Goal: Transaction & Acquisition: Obtain resource

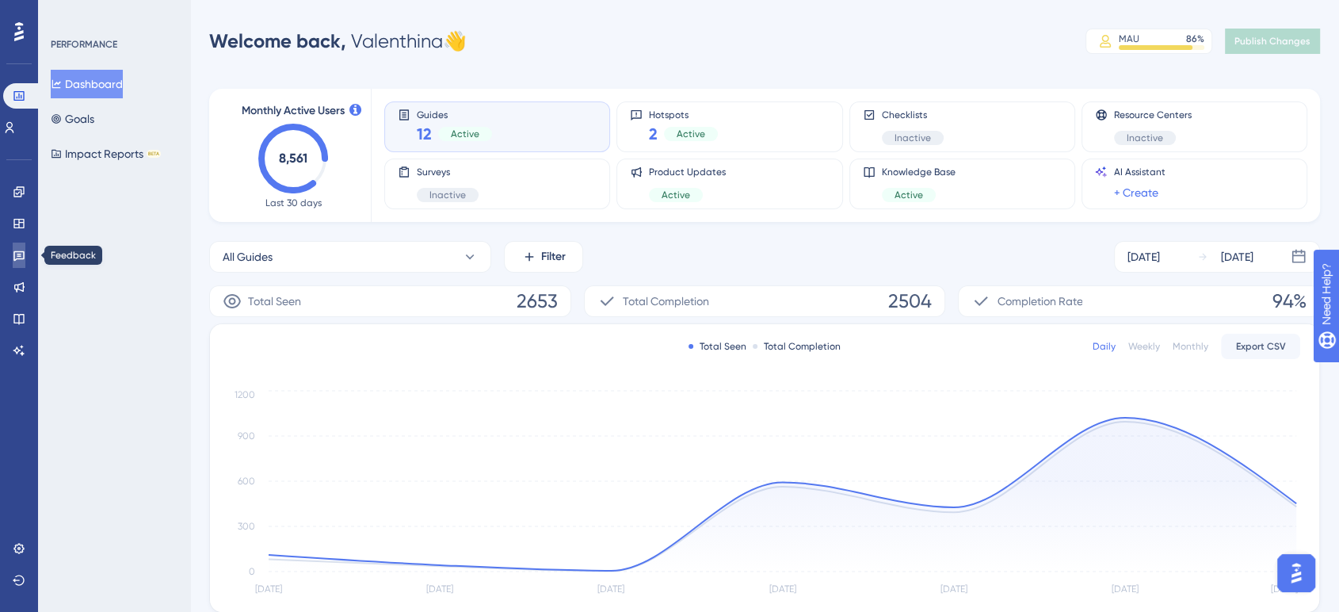
click at [13, 248] on link at bounding box center [19, 255] width 13 height 25
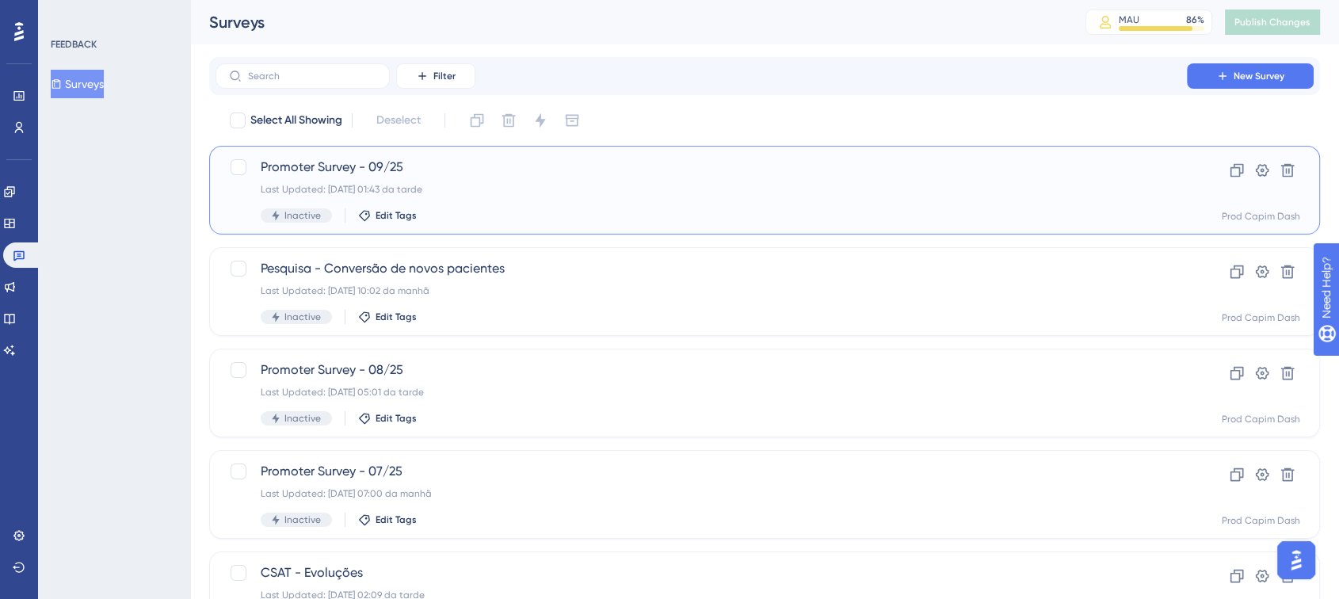
click at [482, 180] on div "Promoter Survey - 09/25 Last Updated: [DATE] 01:43 da tarde Inactive Edit Tags" at bounding box center [701, 190] width 881 height 65
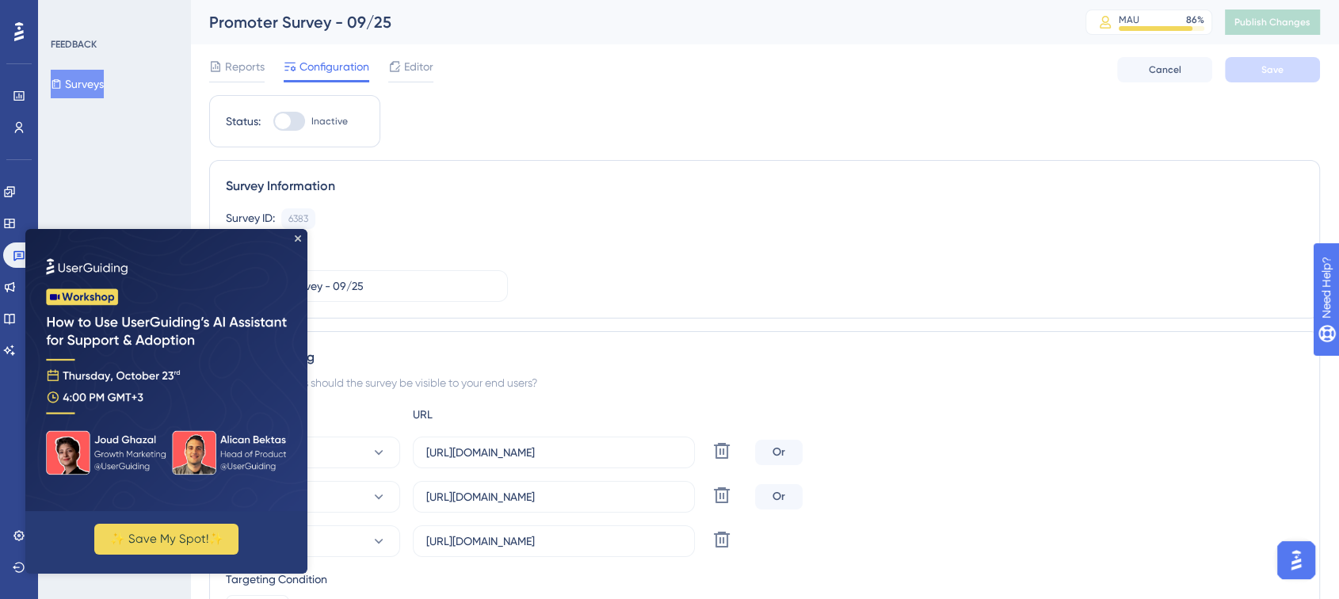
click at [290, 239] on img at bounding box center [166, 370] width 282 height 282
click at [301, 239] on img at bounding box center [166, 370] width 282 height 282
click at [296, 239] on icon "Close Preview" at bounding box center [298, 238] width 6 height 6
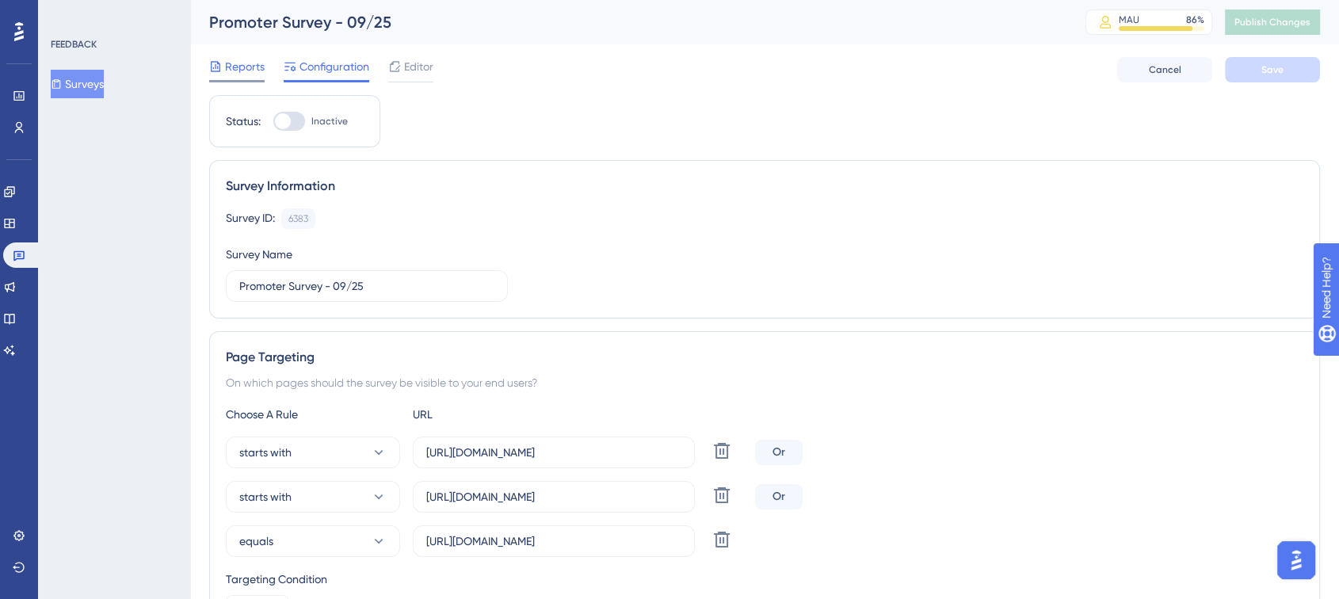
click at [217, 69] on icon at bounding box center [215, 66] width 13 height 13
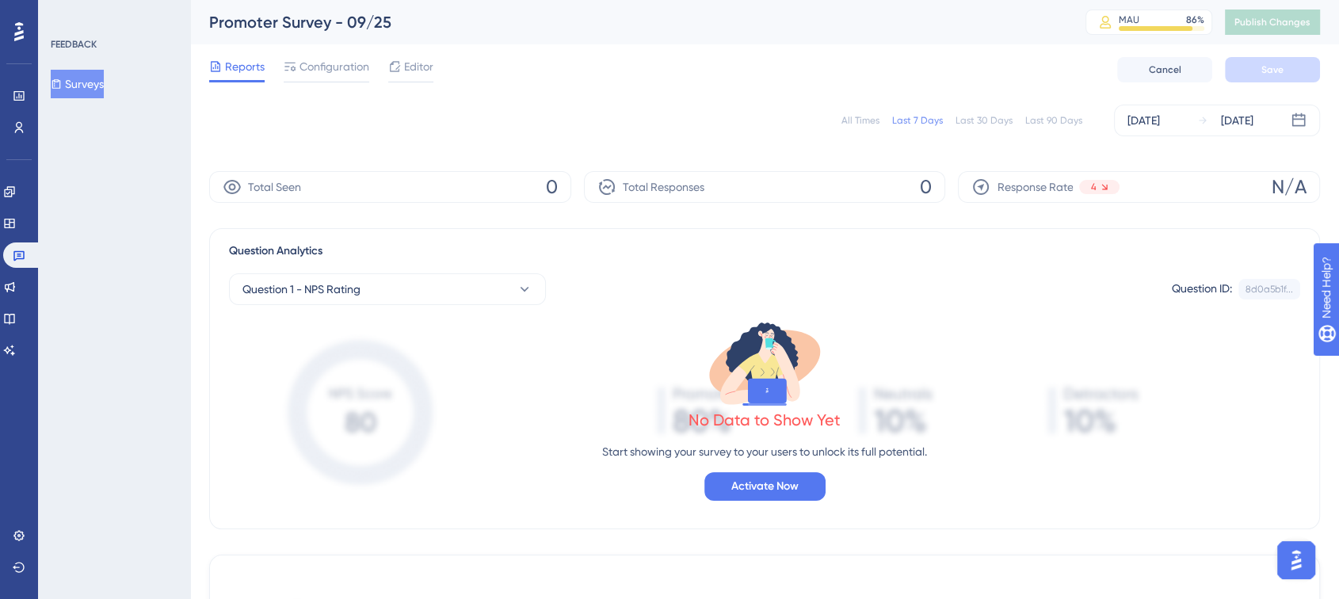
click at [857, 114] on div "All Times" at bounding box center [861, 120] width 38 height 13
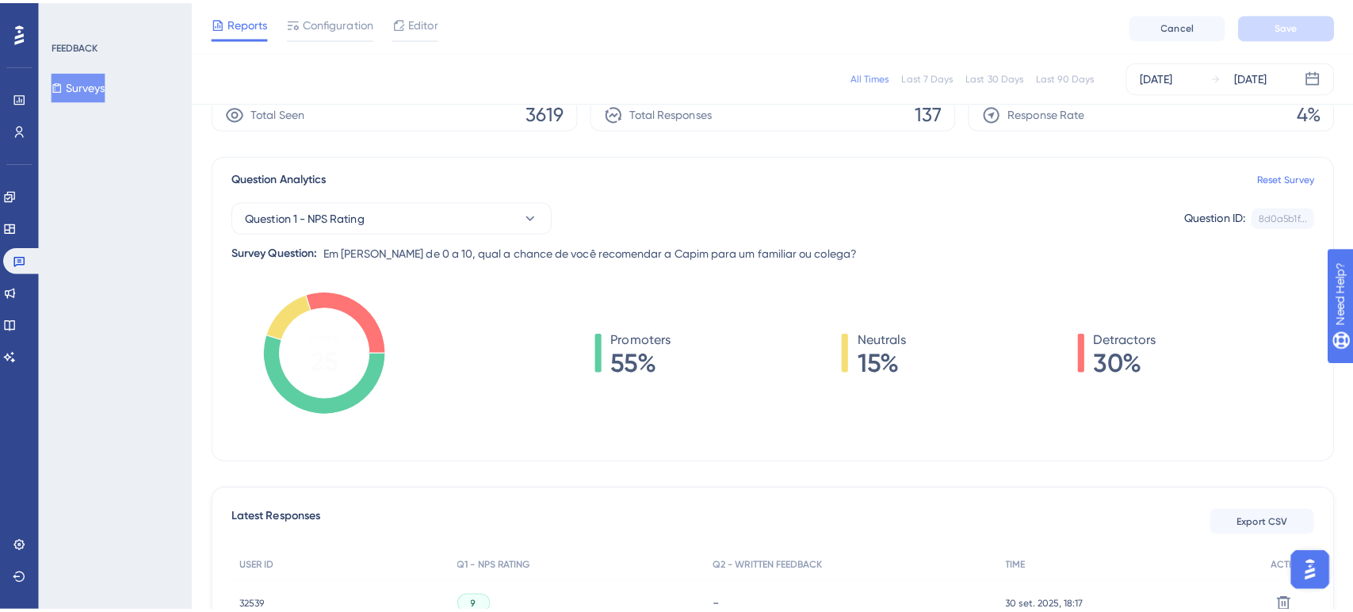
scroll to position [176, 0]
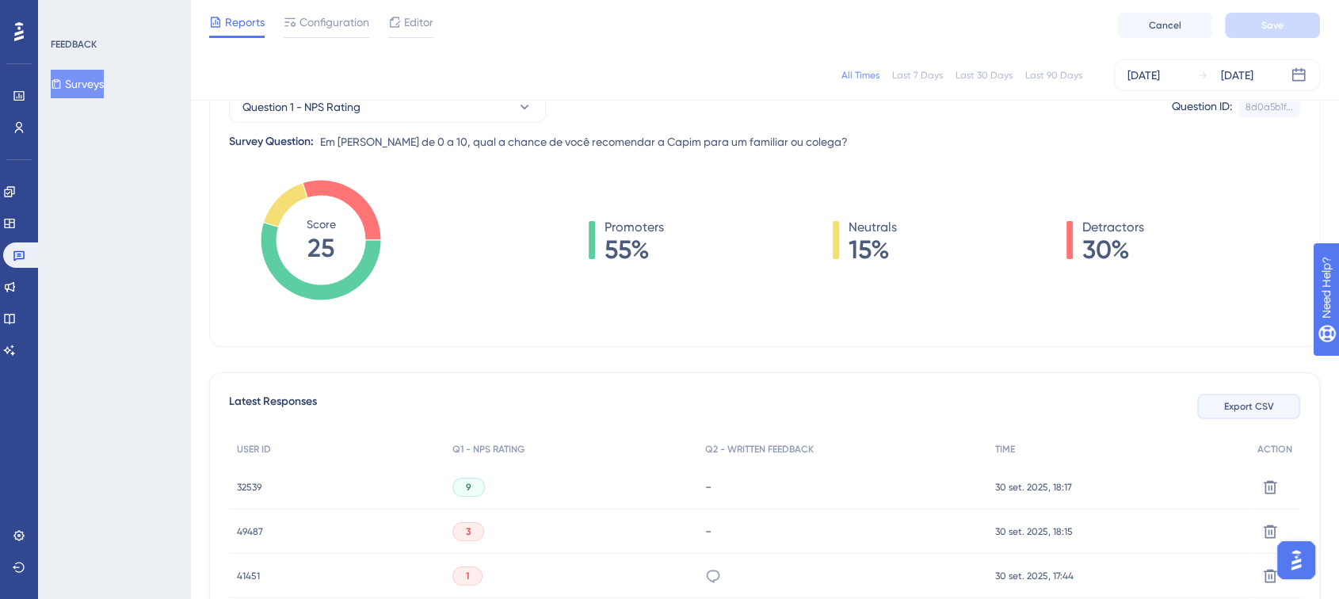
click at [1236, 404] on span "Export CSV" at bounding box center [1249, 406] width 50 height 13
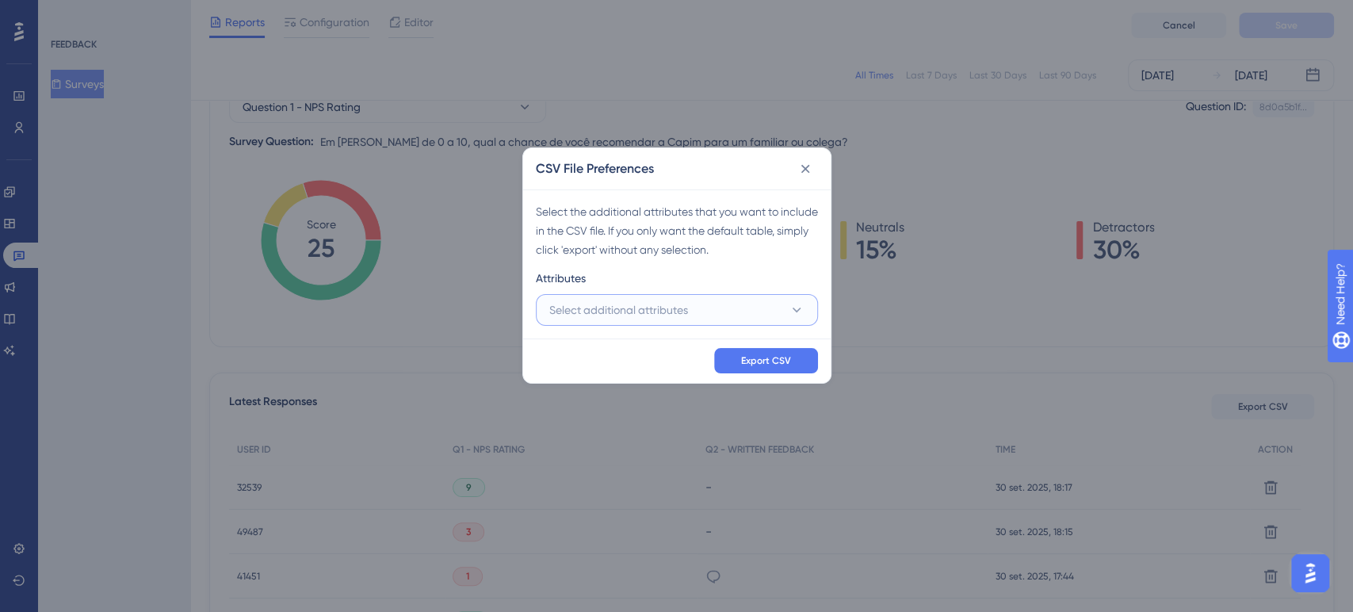
click at [697, 307] on button "Select additional attributes" at bounding box center [677, 310] width 282 height 32
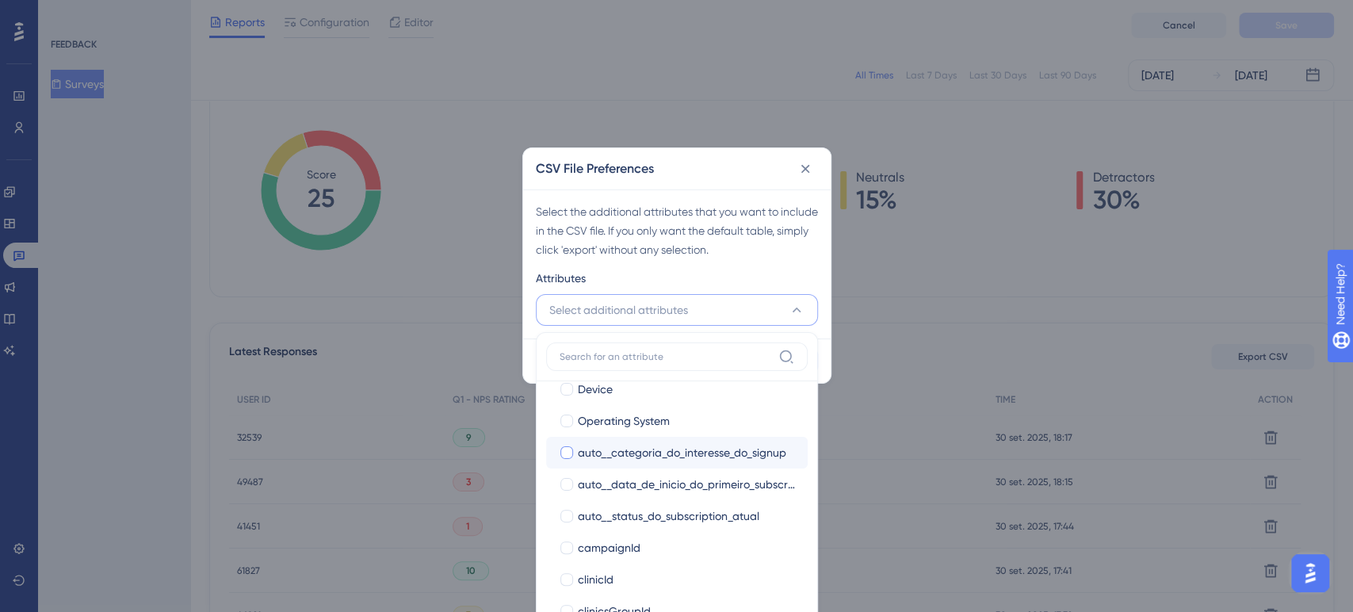
click at [652, 453] on span "auto__categoria_do_interesse_do_signup" at bounding box center [682, 452] width 208 height 19
checkbox input "true"
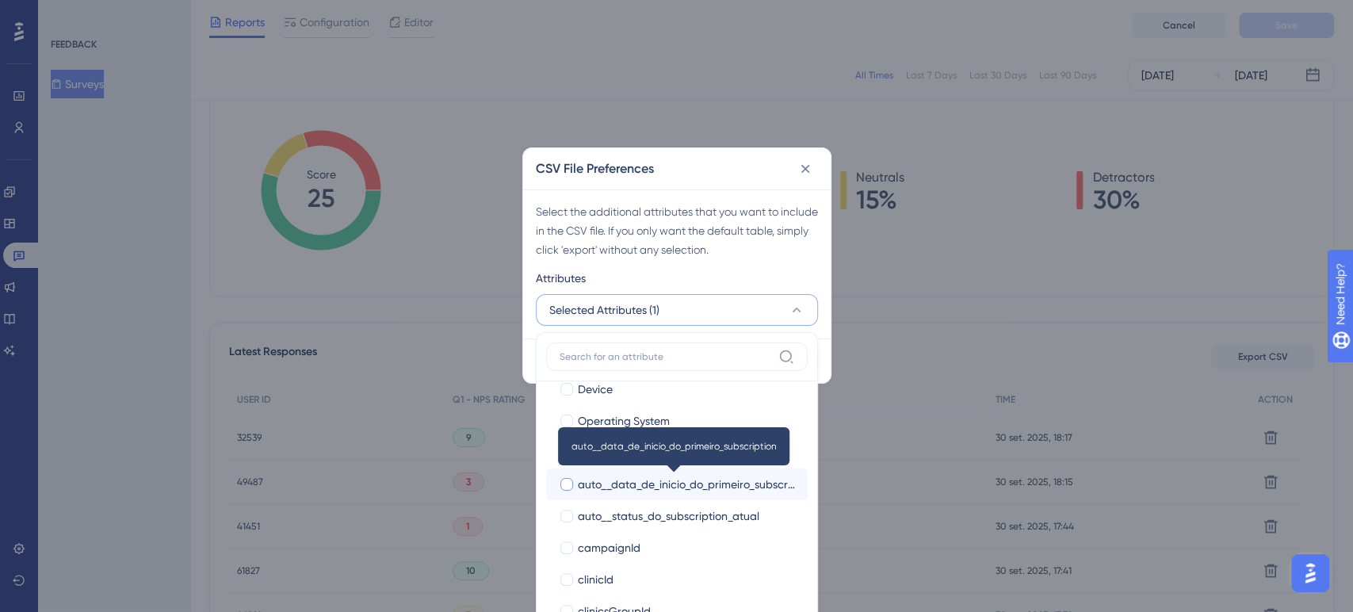
click at [647, 479] on span "auto__data_de_inicio_do_primeiro_subscription" at bounding box center [686, 484] width 217 height 19
checkbox input "true"
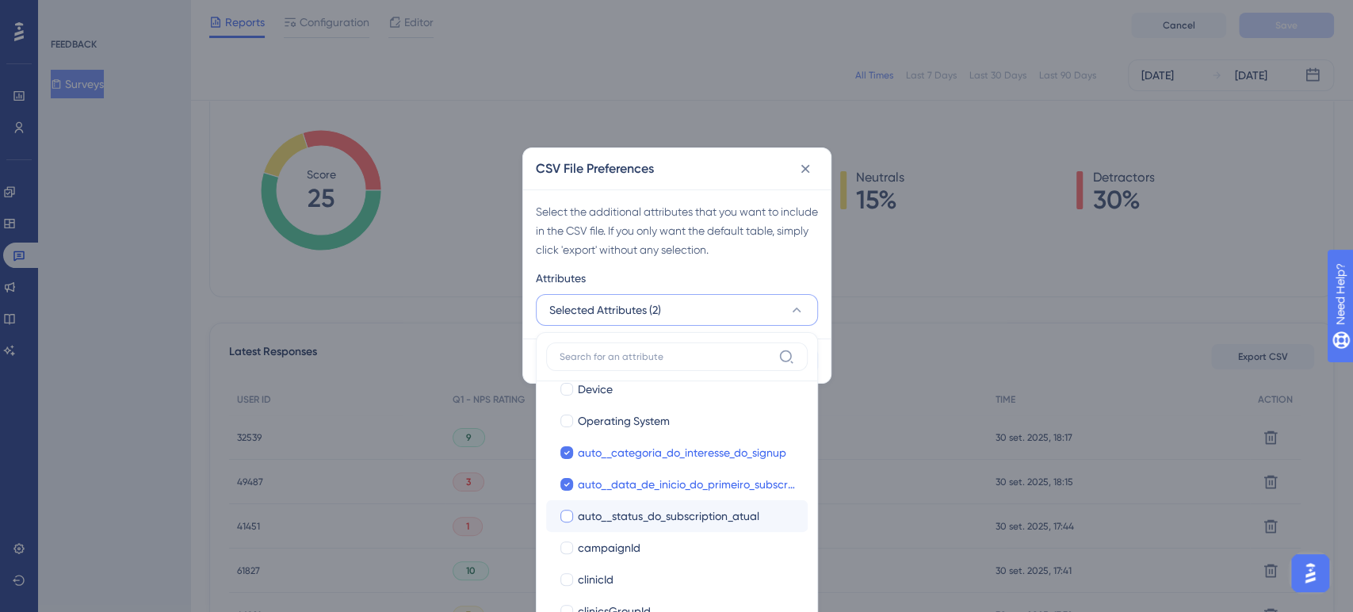
click at [647, 518] on span "auto__status_do_subscription_atual" at bounding box center [668, 515] width 181 height 19
checkbox input "true"
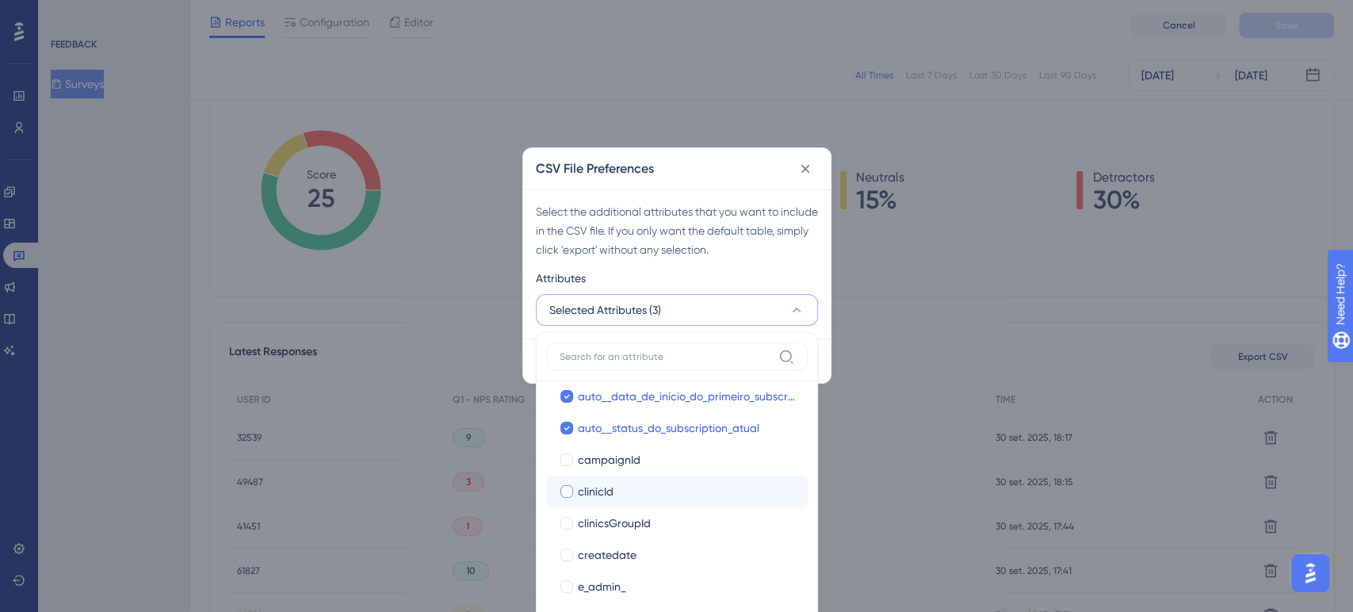
click at [622, 491] on div "clinicId" at bounding box center [686, 491] width 217 height 19
checkbox input "true"
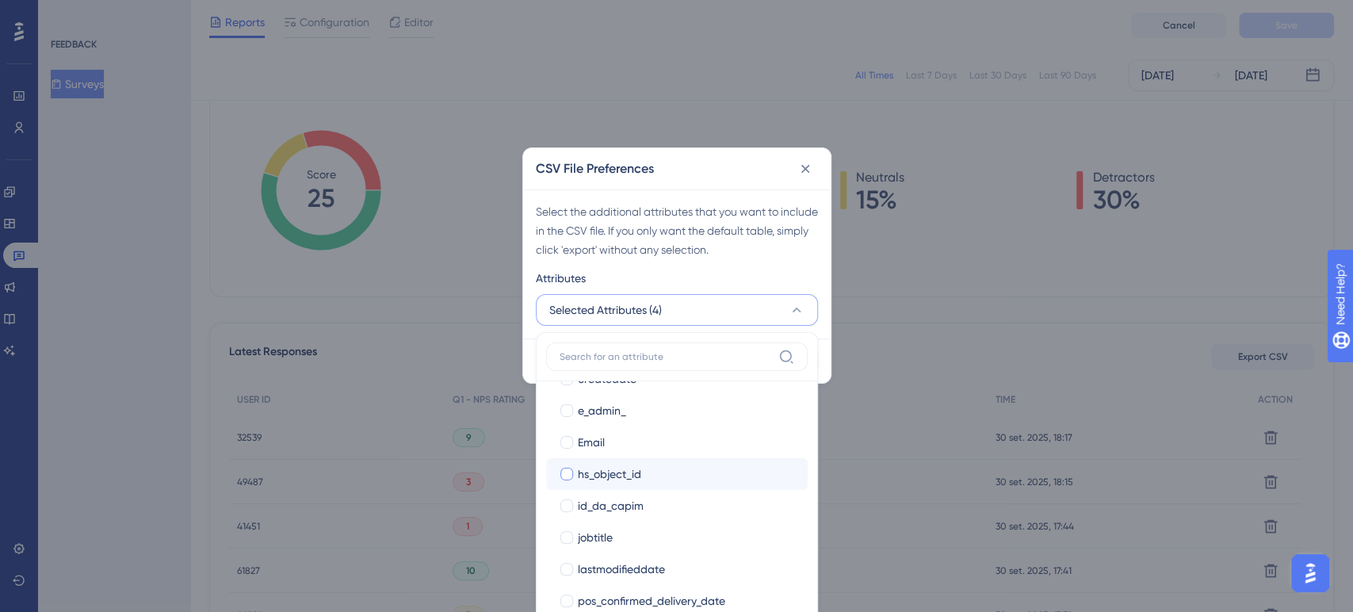
scroll to position [352, 0]
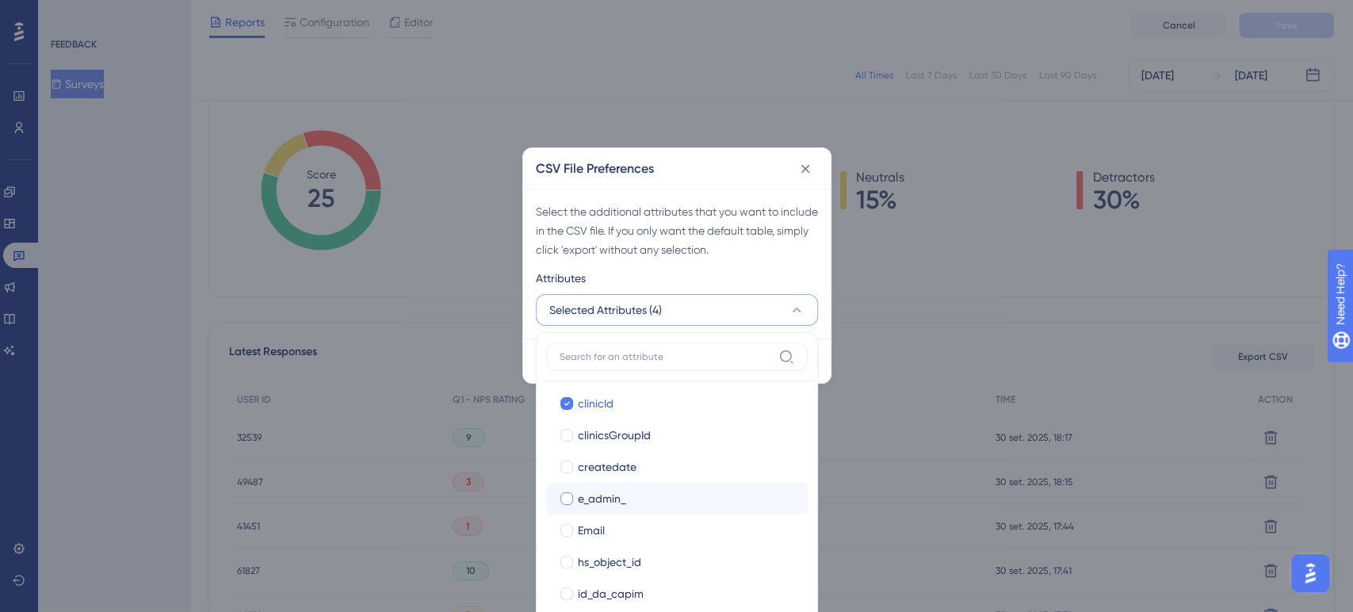
click at [613, 495] on span "e_admin_" at bounding box center [602, 498] width 48 height 19
checkbox input "true"
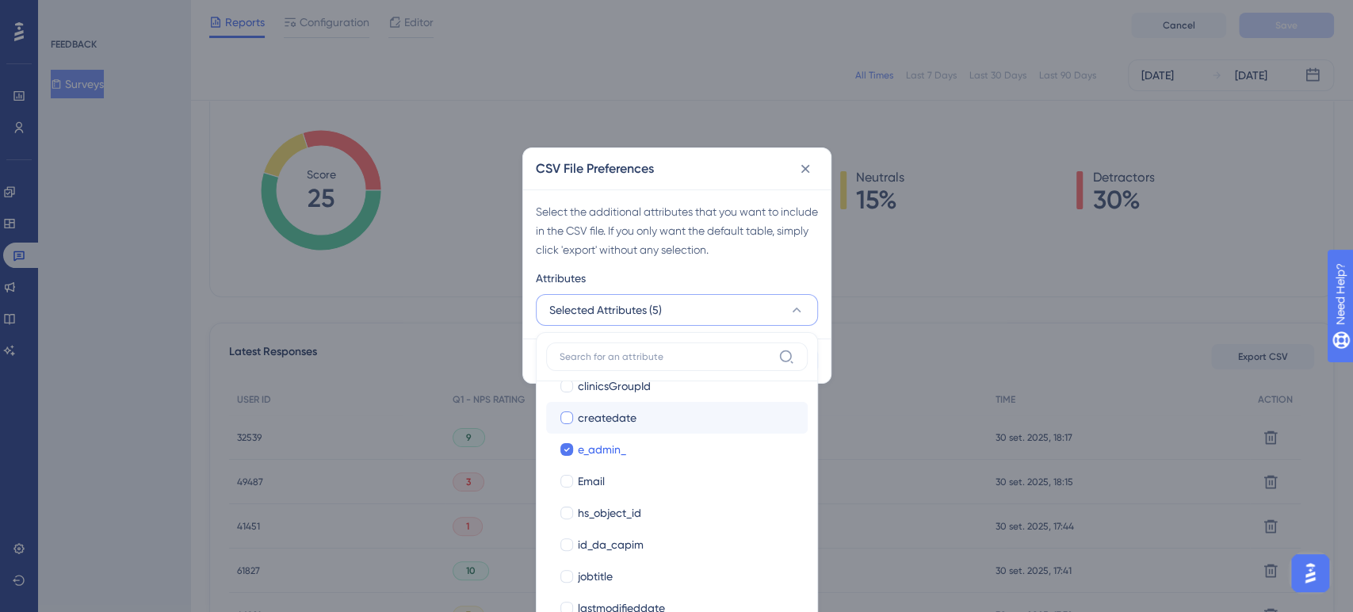
scroll to position [440, 0]
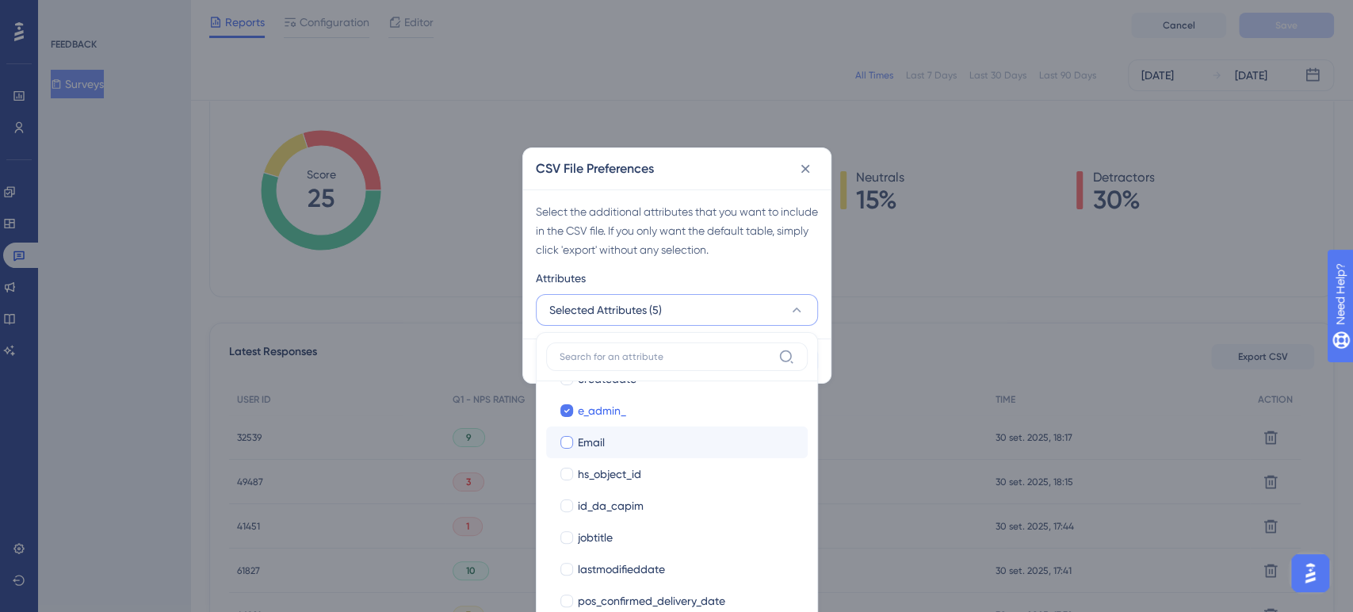
click at [639, 441] on div "Email" at bounding box center [686, 442] width 217 height 19
checkbox input "true"
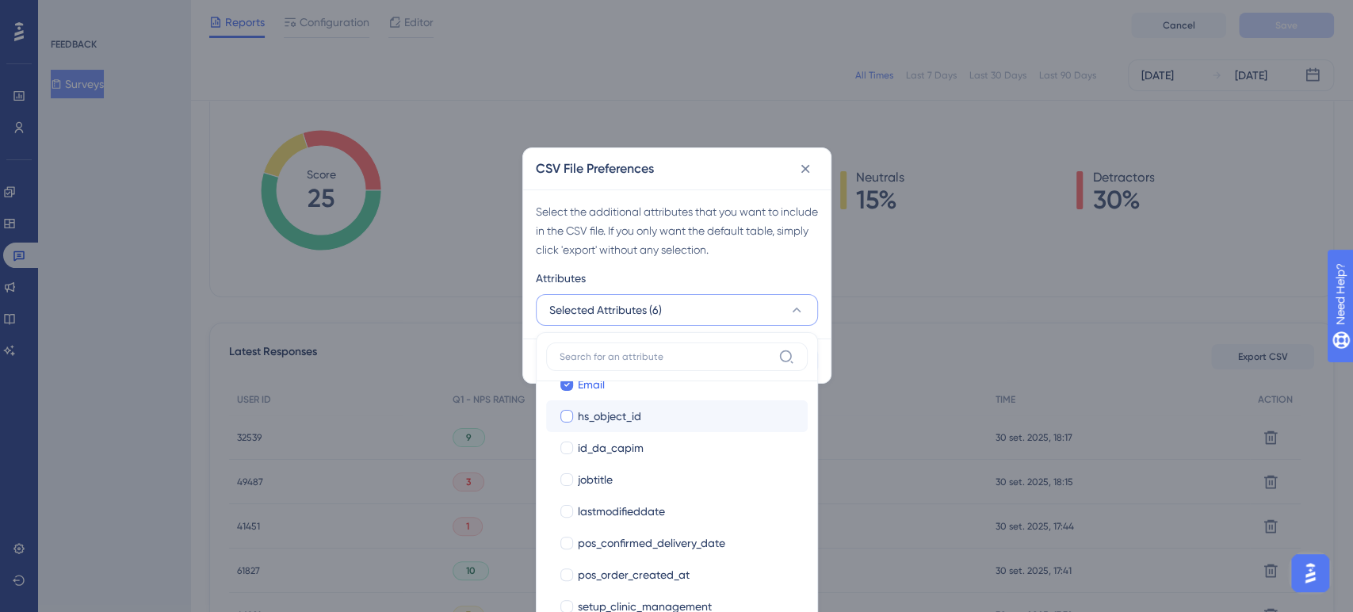
scroll to position [528, 0]
click at [604, 422] on span "id_da_capim" at bounding box center [611, 417] width 66 height 19
checkbox input "true"
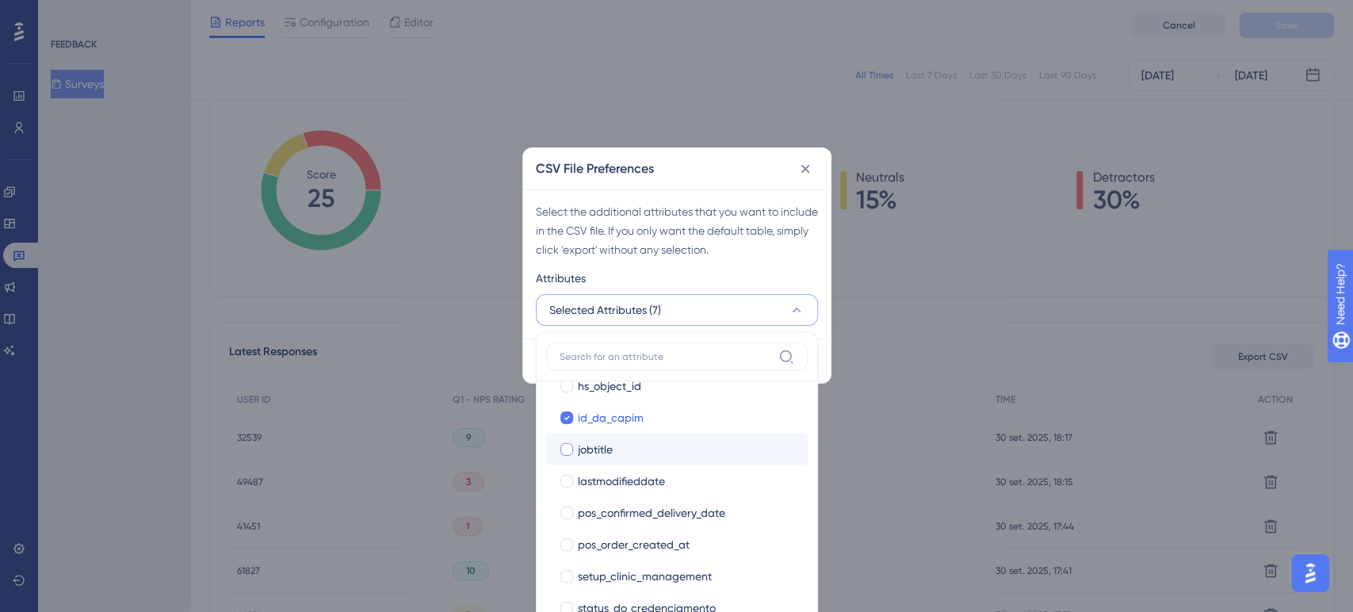
click at [591, 462] on label "jobtitle jobtitle" at bounding box center [677, 450] width 262 height 32
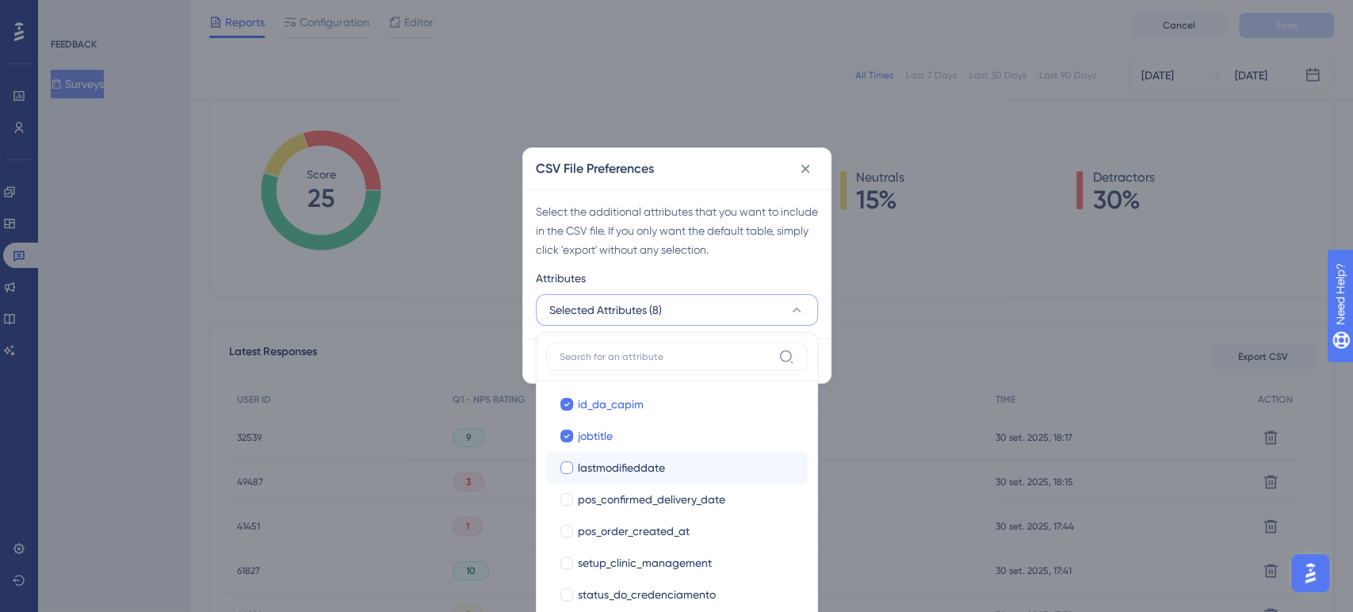
scroll to position [552, 0]
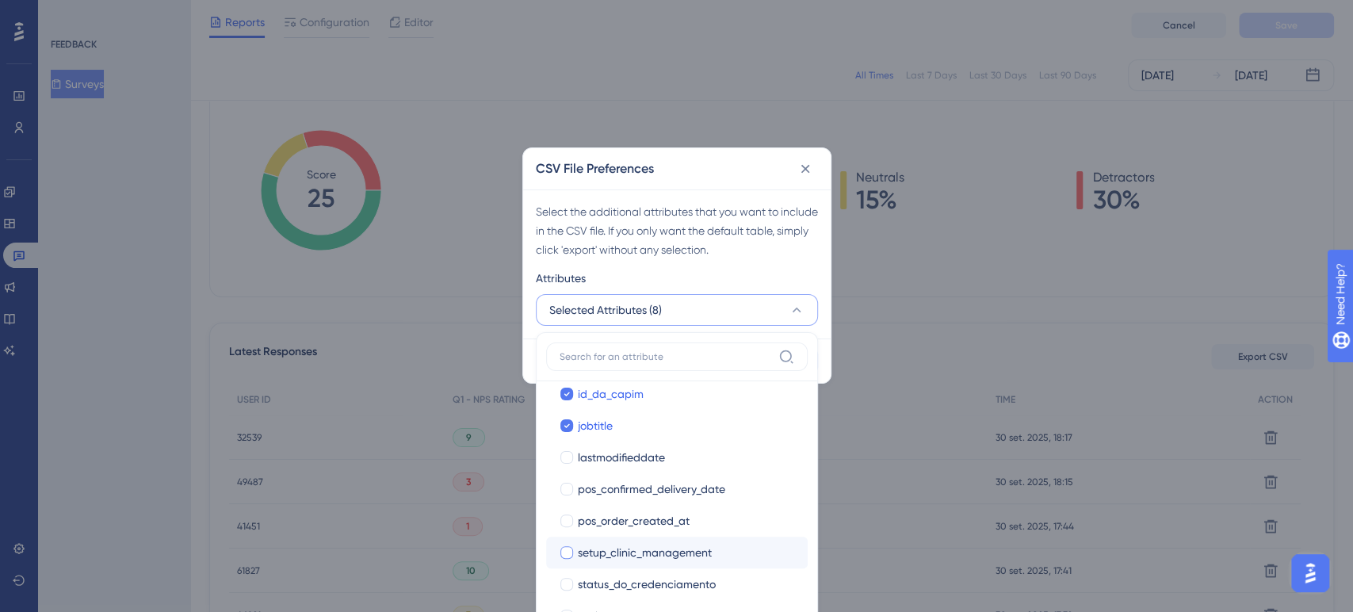
click at [596, 555] on span "setup_clinic_management" at bounding box center [645, 552] width 134 height 19
checkbox input "true"
click at [621, 581] on span "status_do_credenciamento" at bounding box center [647, 584] width 138 height 19
checkbox input "true"
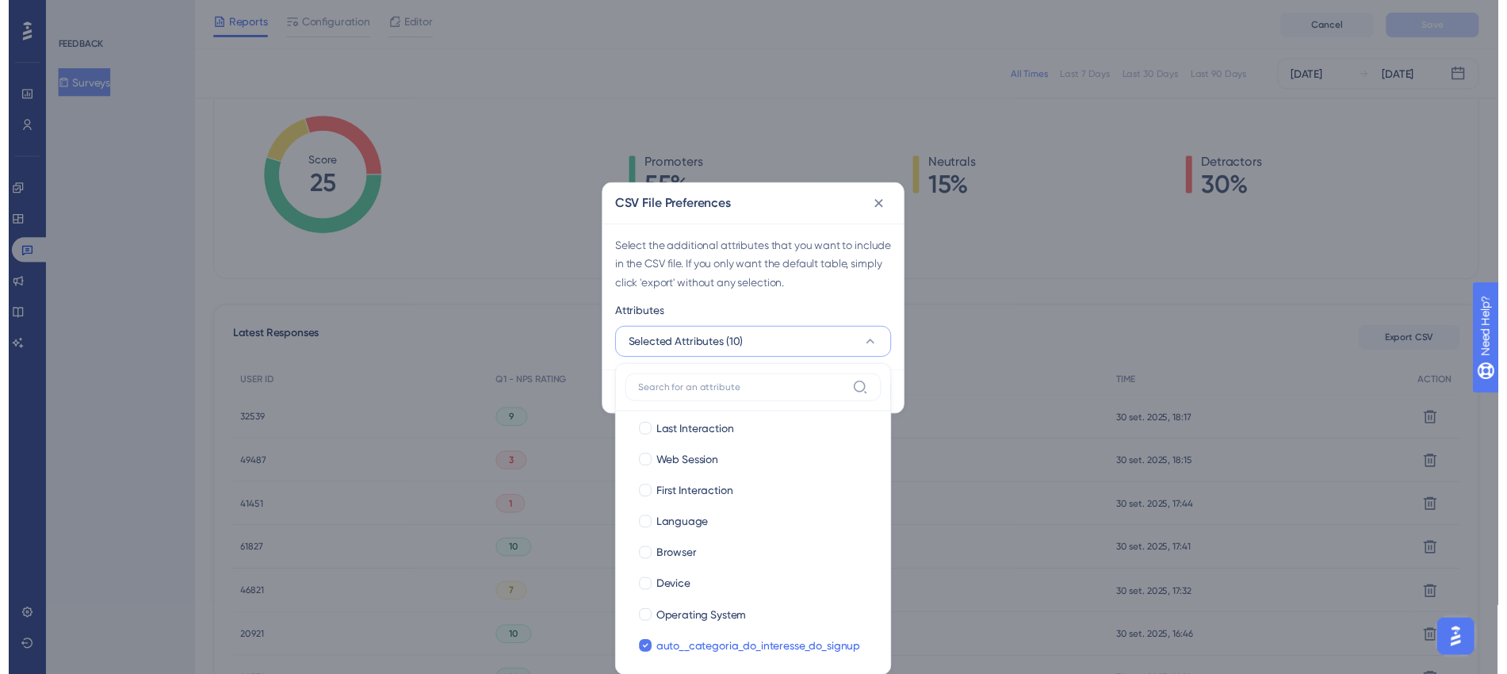
scroll to position [0, 0]
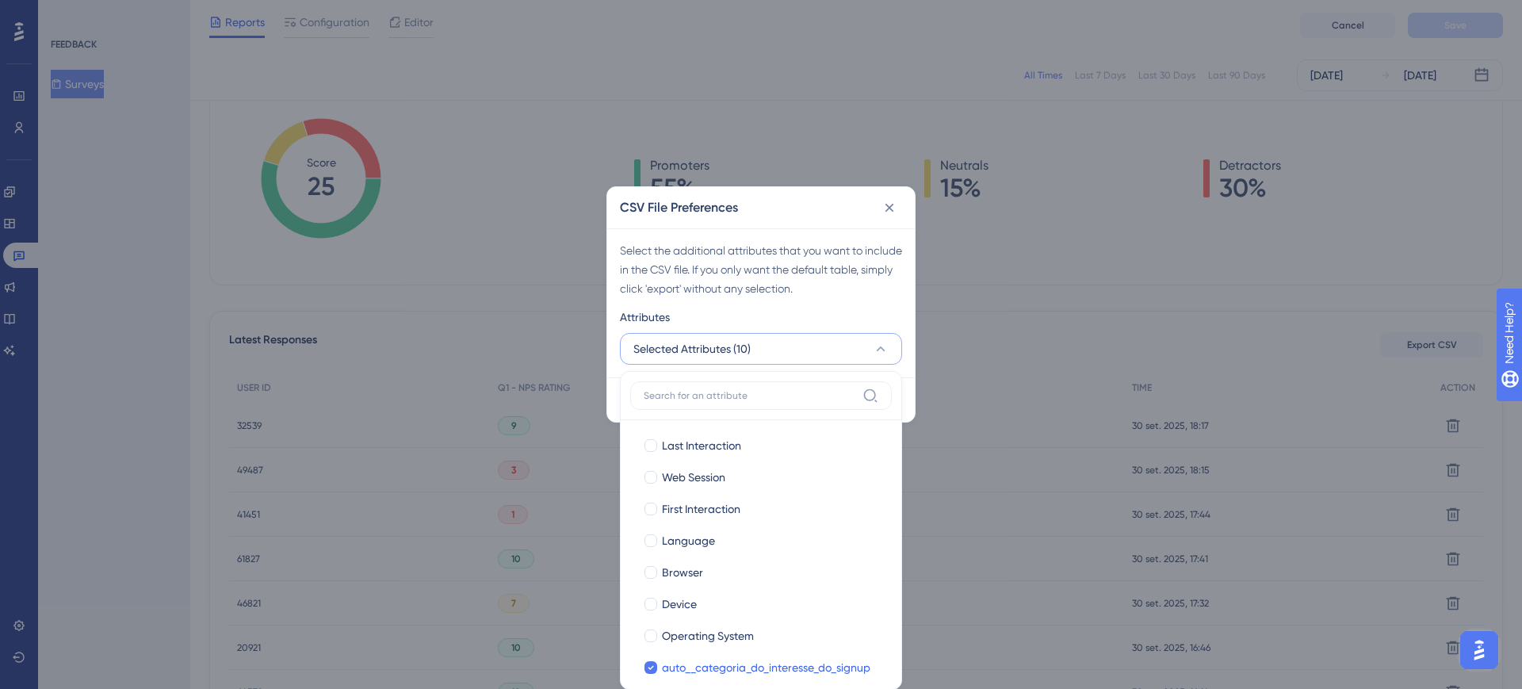
click at [776, 308] on div "Attributes" at bounding box center [761, 319] width 282 height 25
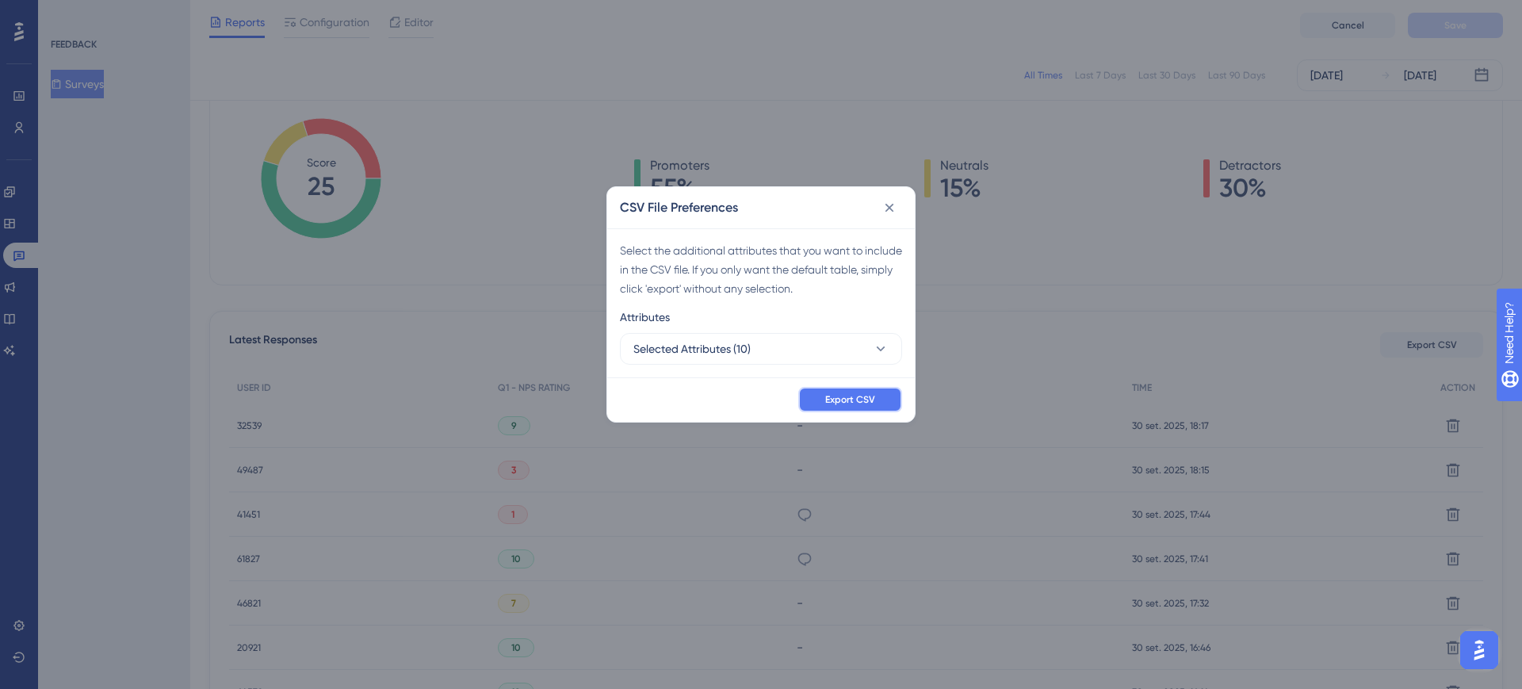
click at [836, 396] on span "Export CSV" at bounding box center [850, 399] width 50 height 13
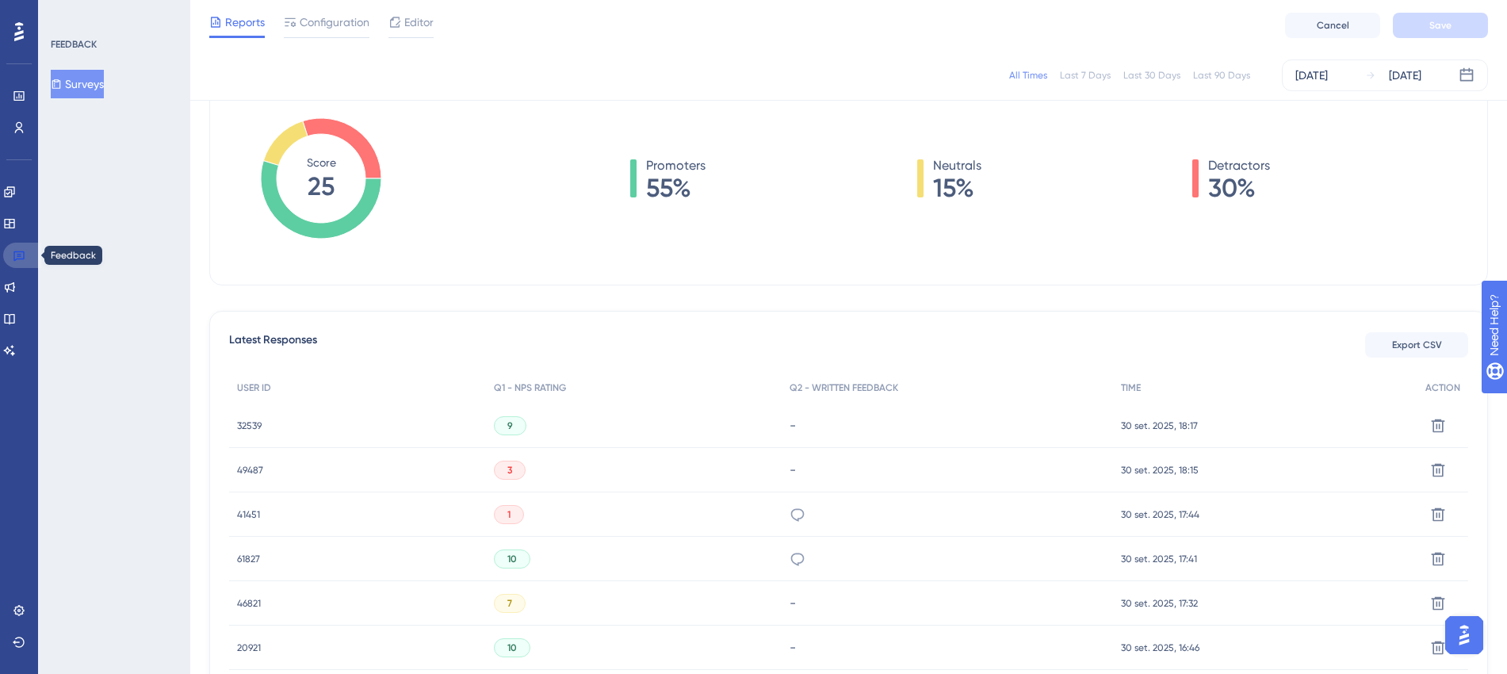
click at [15, 247] on link at bounding box center [22, 255] width 38 height 25
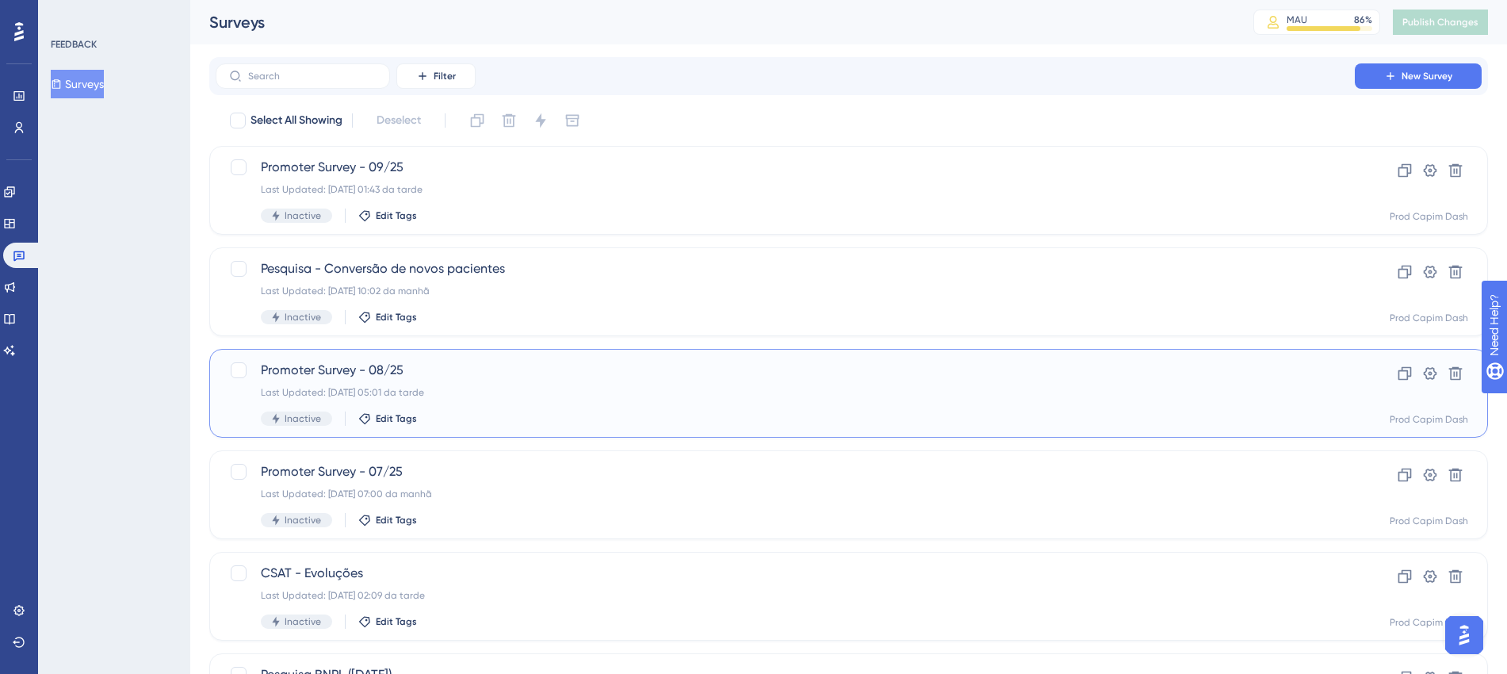
click at [537, 384] on div "Promoter Survey - 08/25 Last Updated: [DATE] 05:01 da tarde Inactive Edit Tags" at bounding box center [785, 393] width 1048 height 65
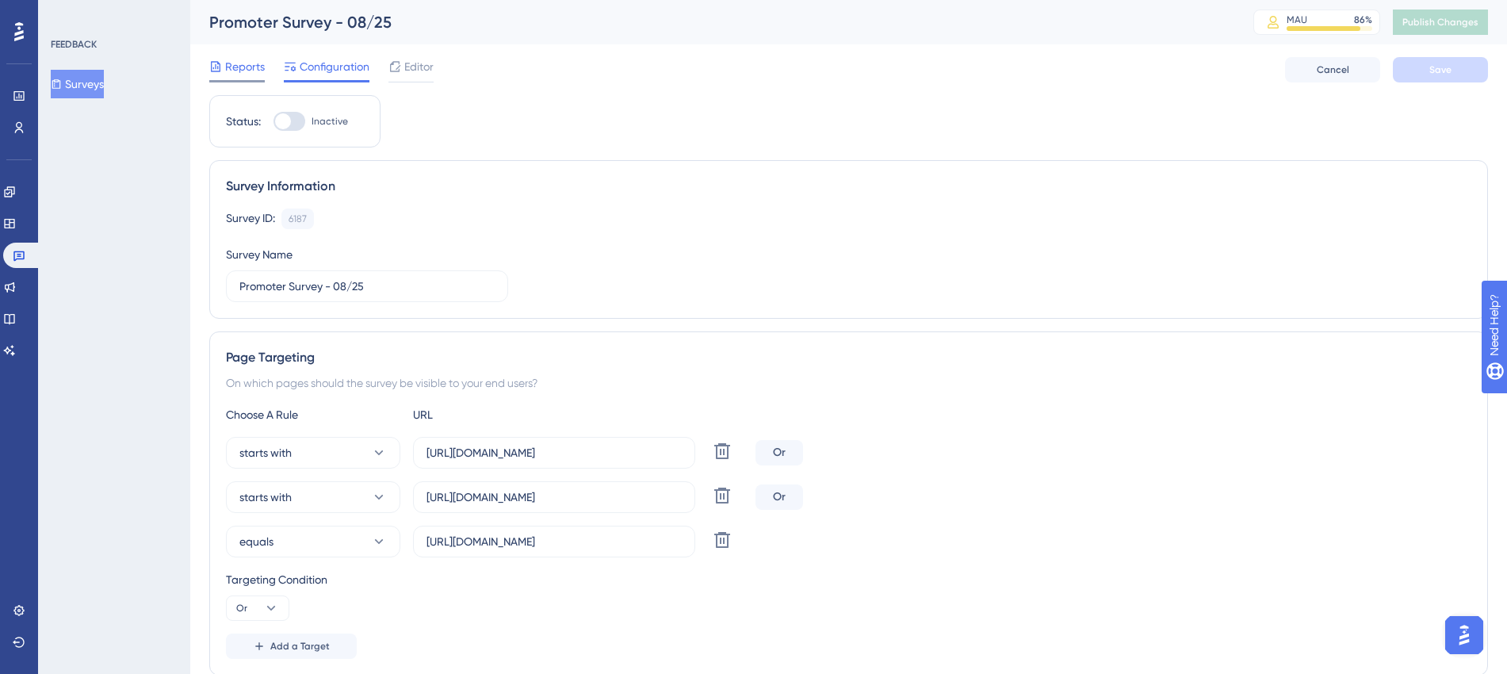
click at [234, 71] on span "Reports" at bounding box center [245, 66] width 40 height 19
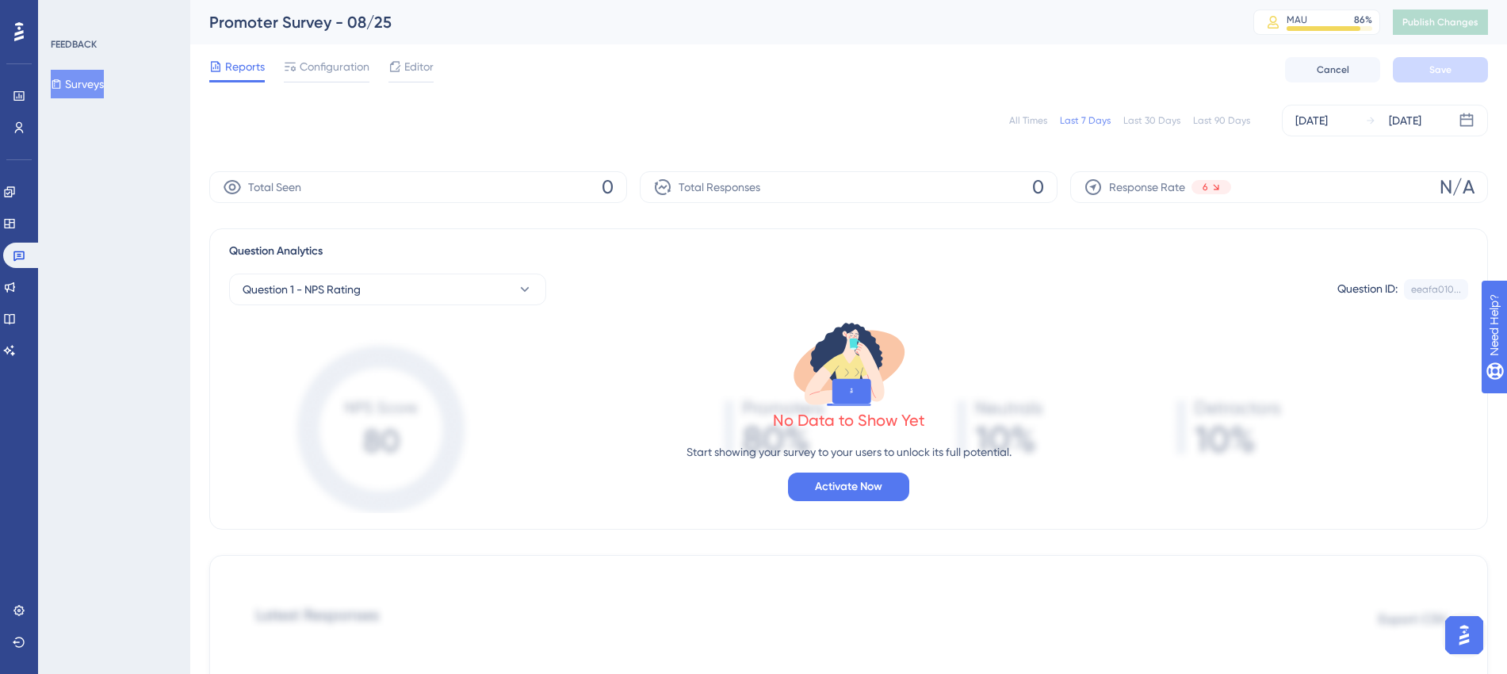
click at [1010, 117] on div "All Times Last 7 Days Last 30 Days Last 90 Days [DATE] [DATE]" at bounding box center [848, 121] width 1278 height 32
click at [1022, 117] on div "All Times" at bounding box center [1028, 120] width 38 height 13
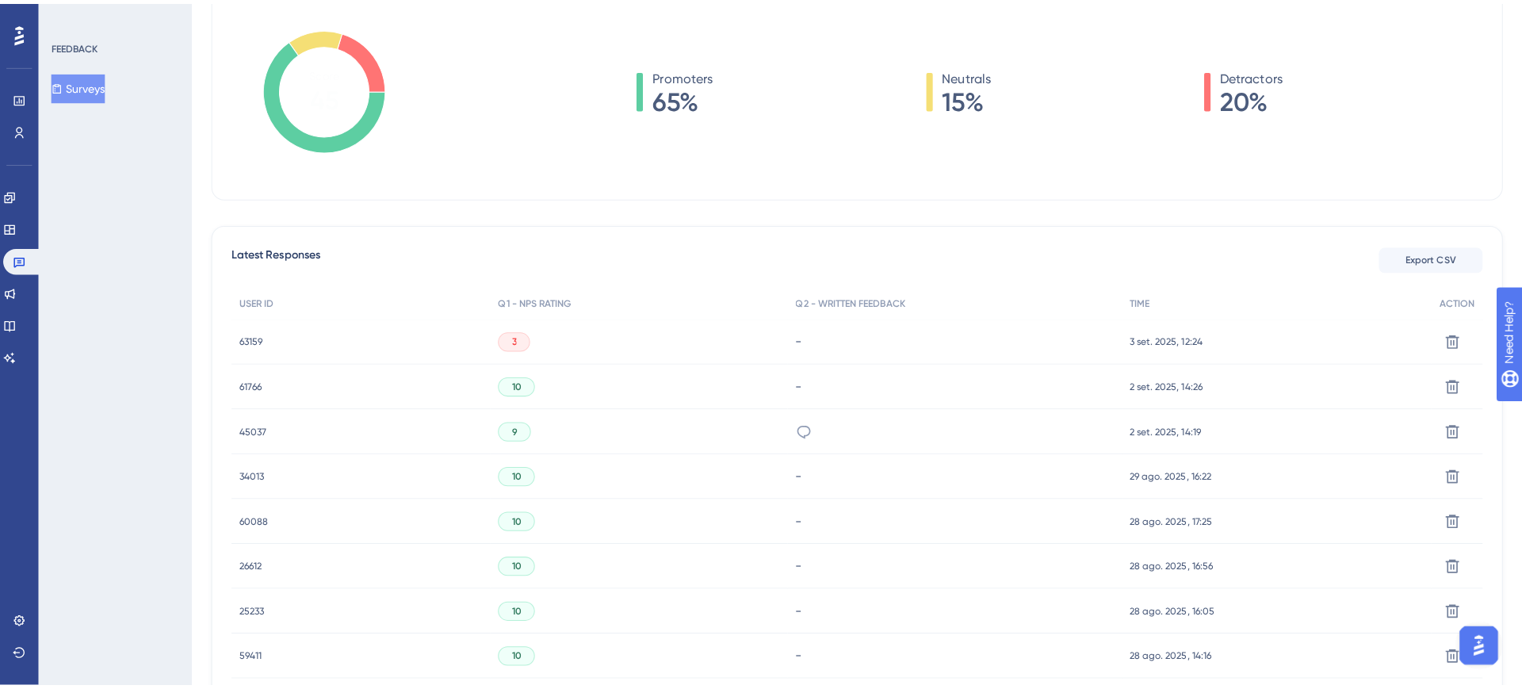
scroll to position [396, 0]
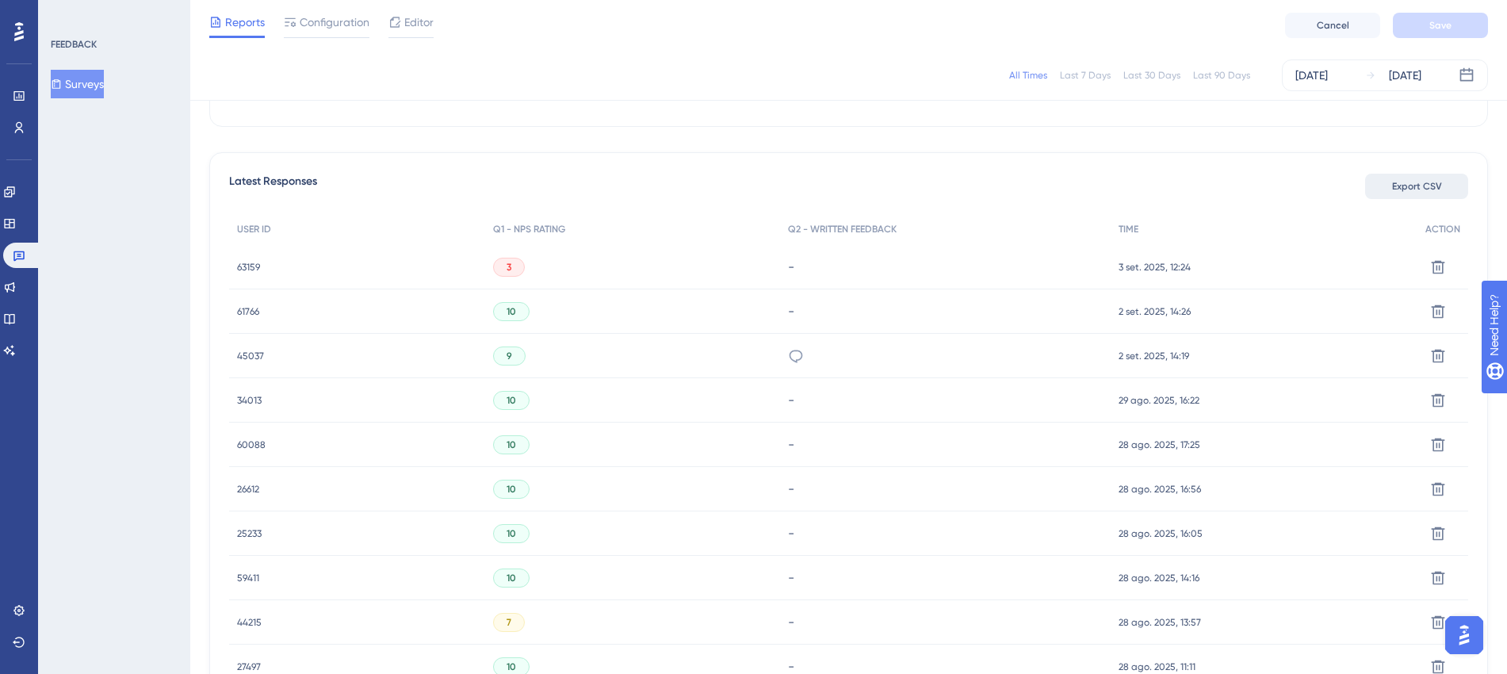
click at [1352, 188] on span "Export CSV" at bounding box center [1417, 186] width 50 height 13
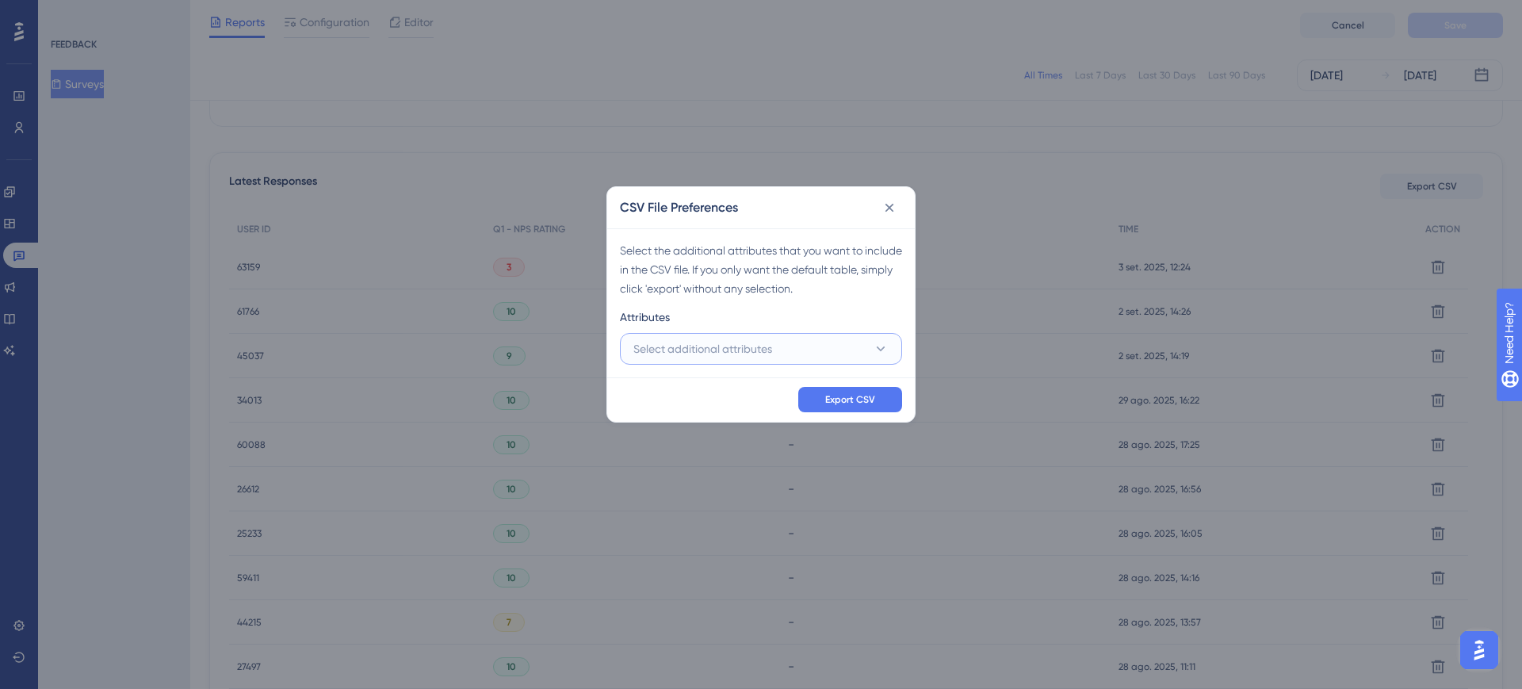
click at [686, 339] on span "Select additional attributes" at bounding box center [702, 348] width 139 height 19
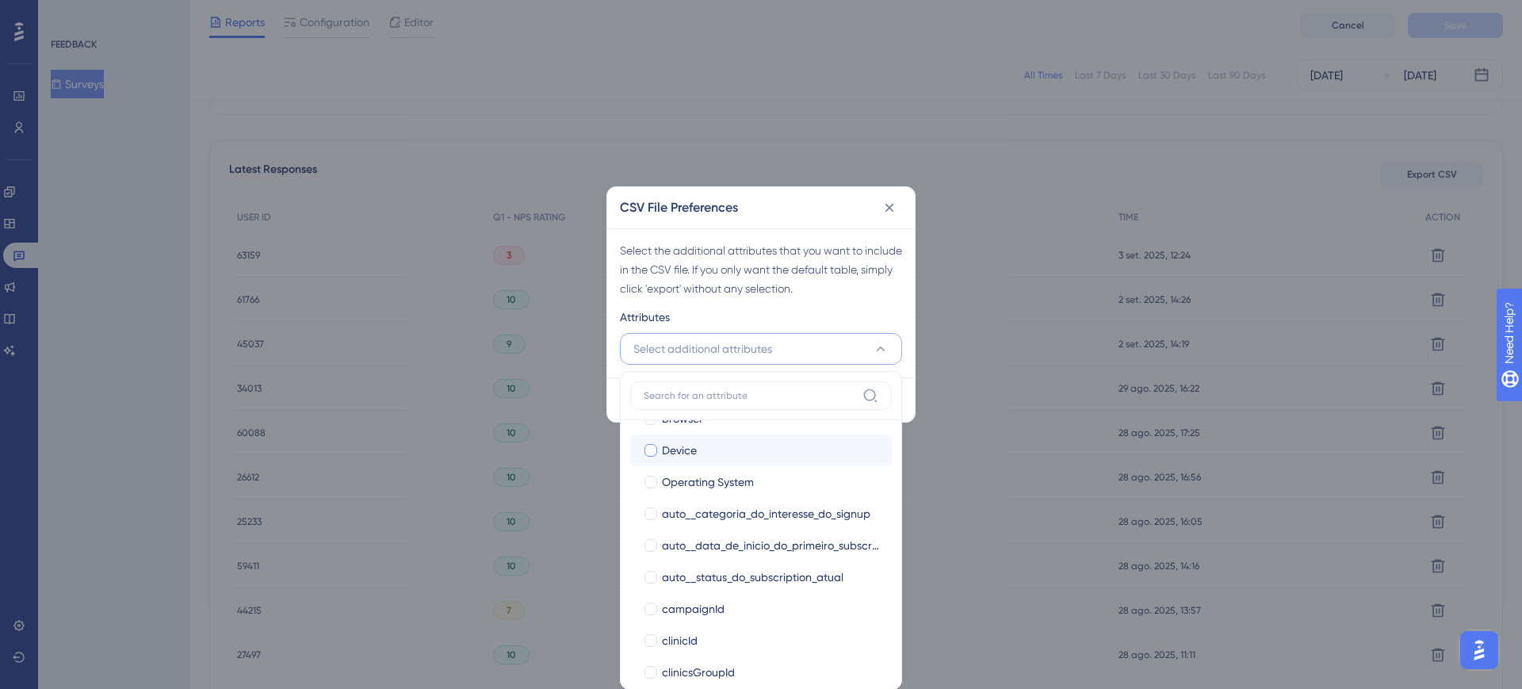
scroll to position [198, 0]
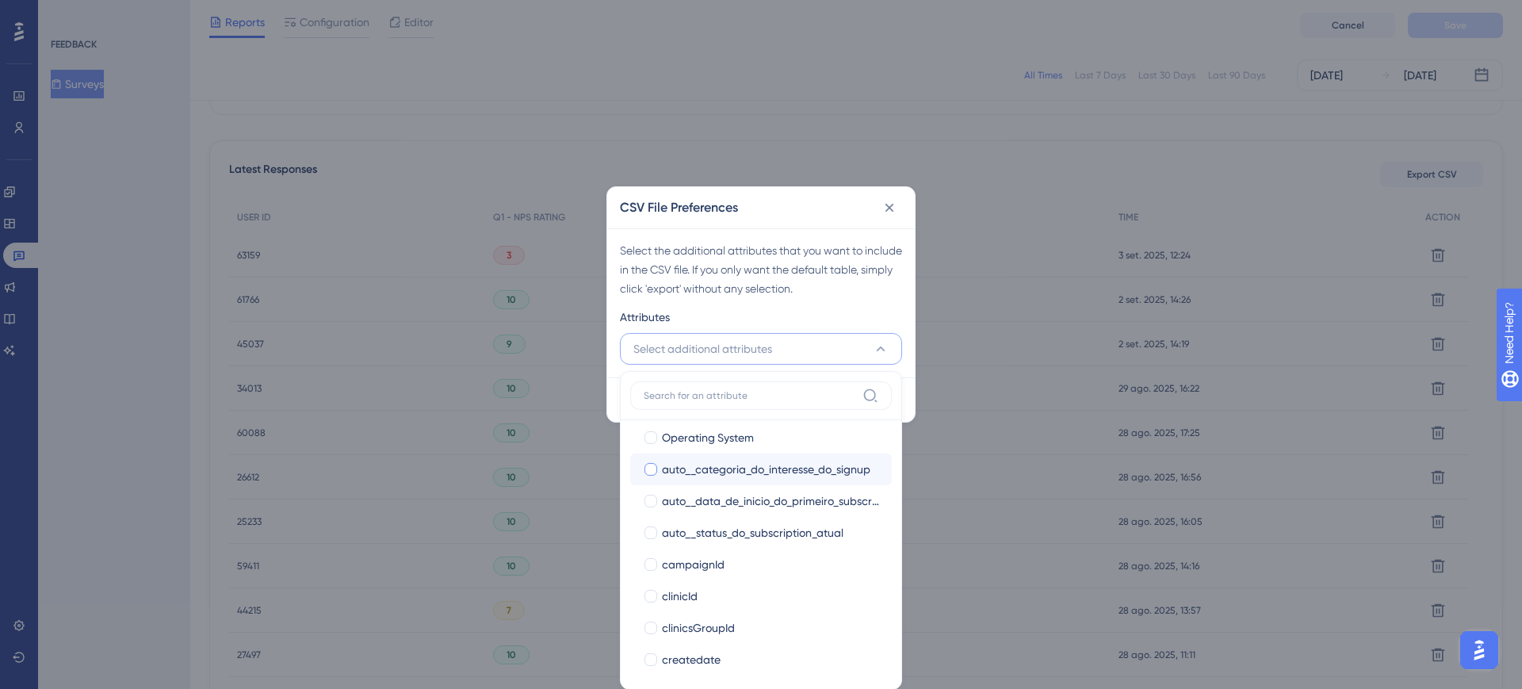
click at [720, 478] on label "auto__categoria_do_interesse_do_signup auto__categoria_do_interesse_do_signup" at bounding box center [761, 469] width 262 height 32
click at [651, 611] on input "auto__categoria_do_interesse_do_signup" at bounding box center [651, 666] width 1 height 1
click at [727, 538] on span "auto__status_do_subscription_atual" at bounding box center [752, 532] width 181 height 19
checkbox input "true"
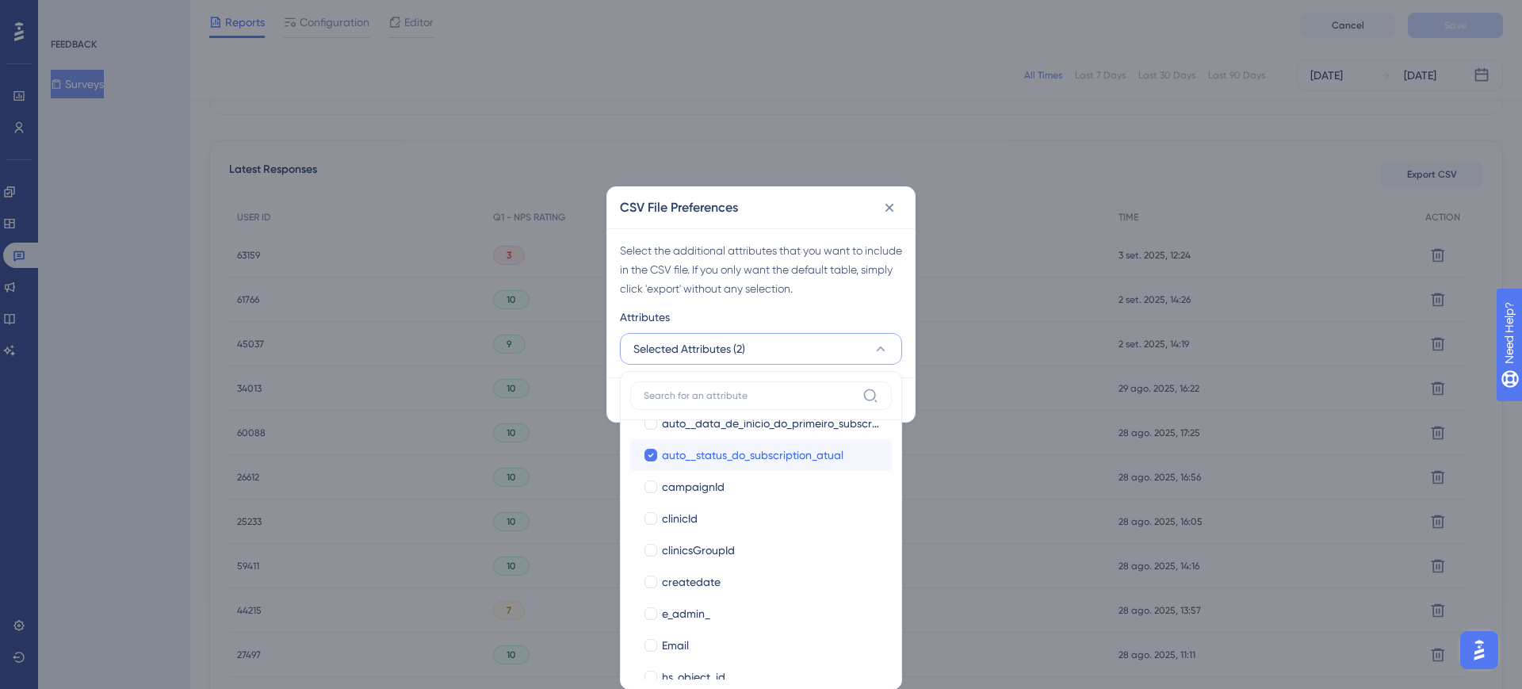
scroll to position [297, 0]
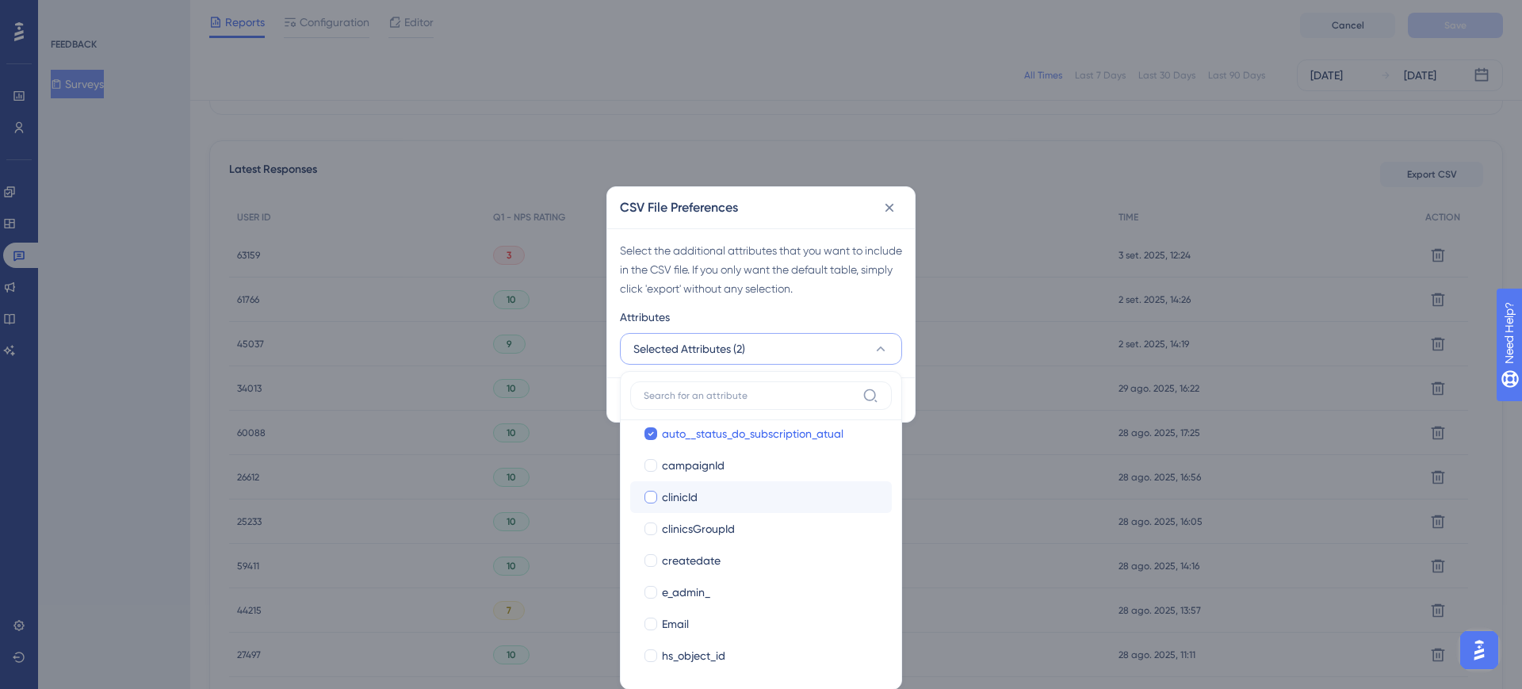
click at [697, 500] on div "clinicId" at bounding box center [770, 496] width 217 height 19
checkbox input "true"
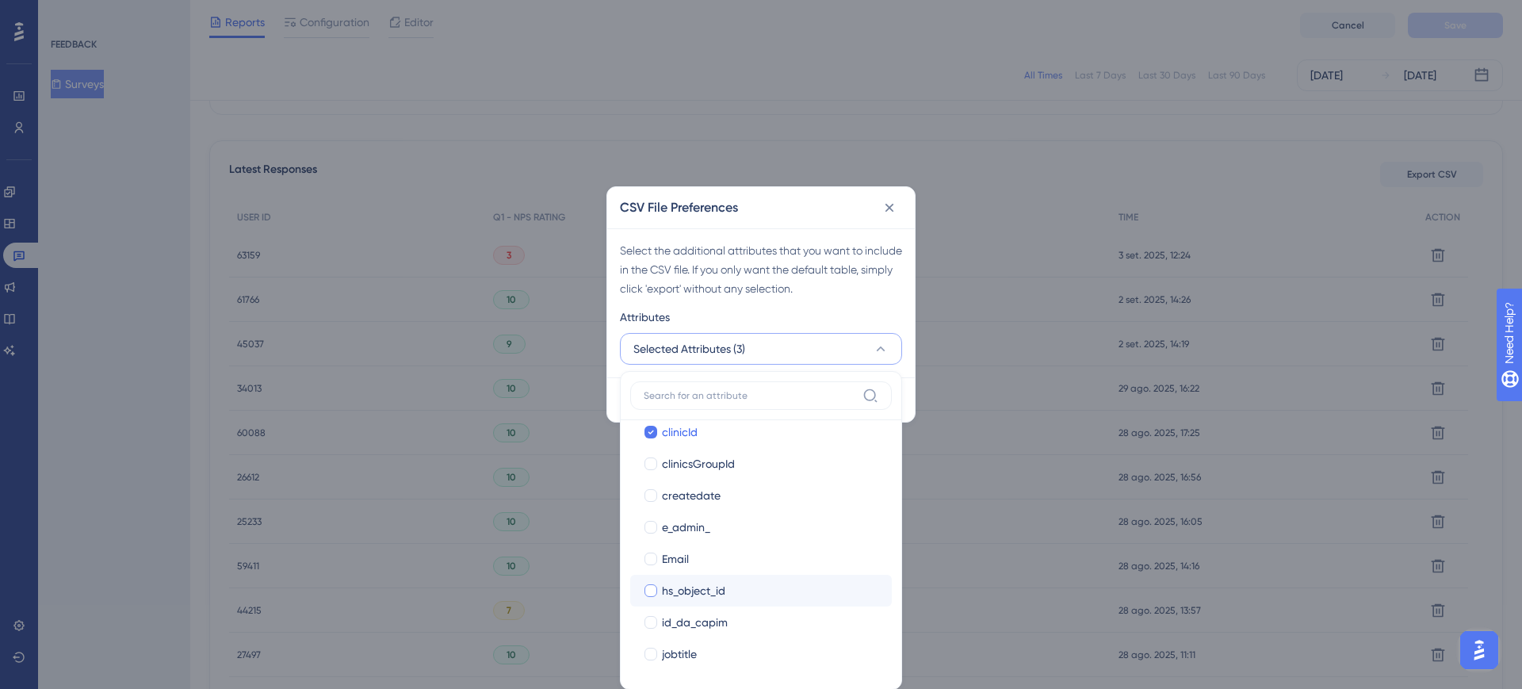
scroll to position [396, 0]
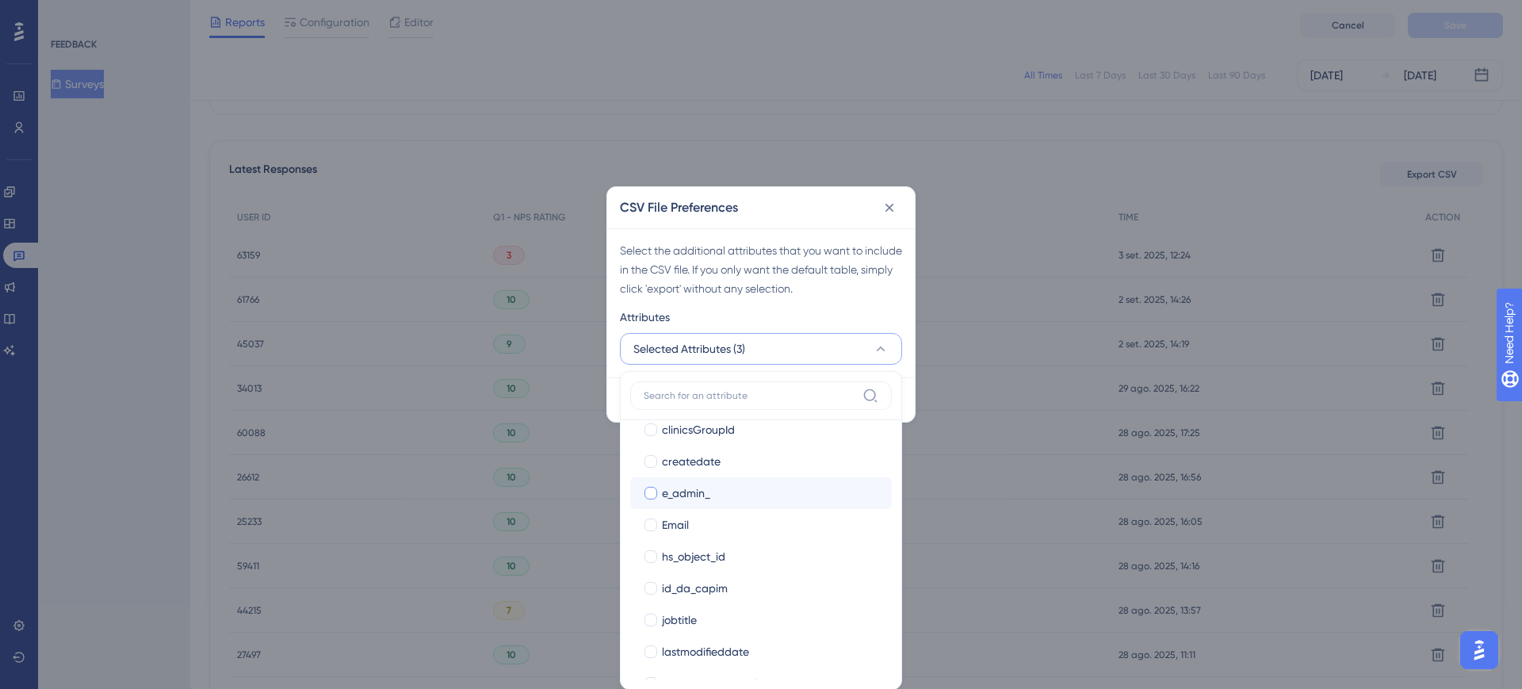
click at [702, 493] on span "e_admin_" at bounding box center [686, 492] width 48 height 19
checkbox input "true"
click at [723, 528] on div "Email" at bounding box center [770, 524] width 217 height 19
checkbox input "true"
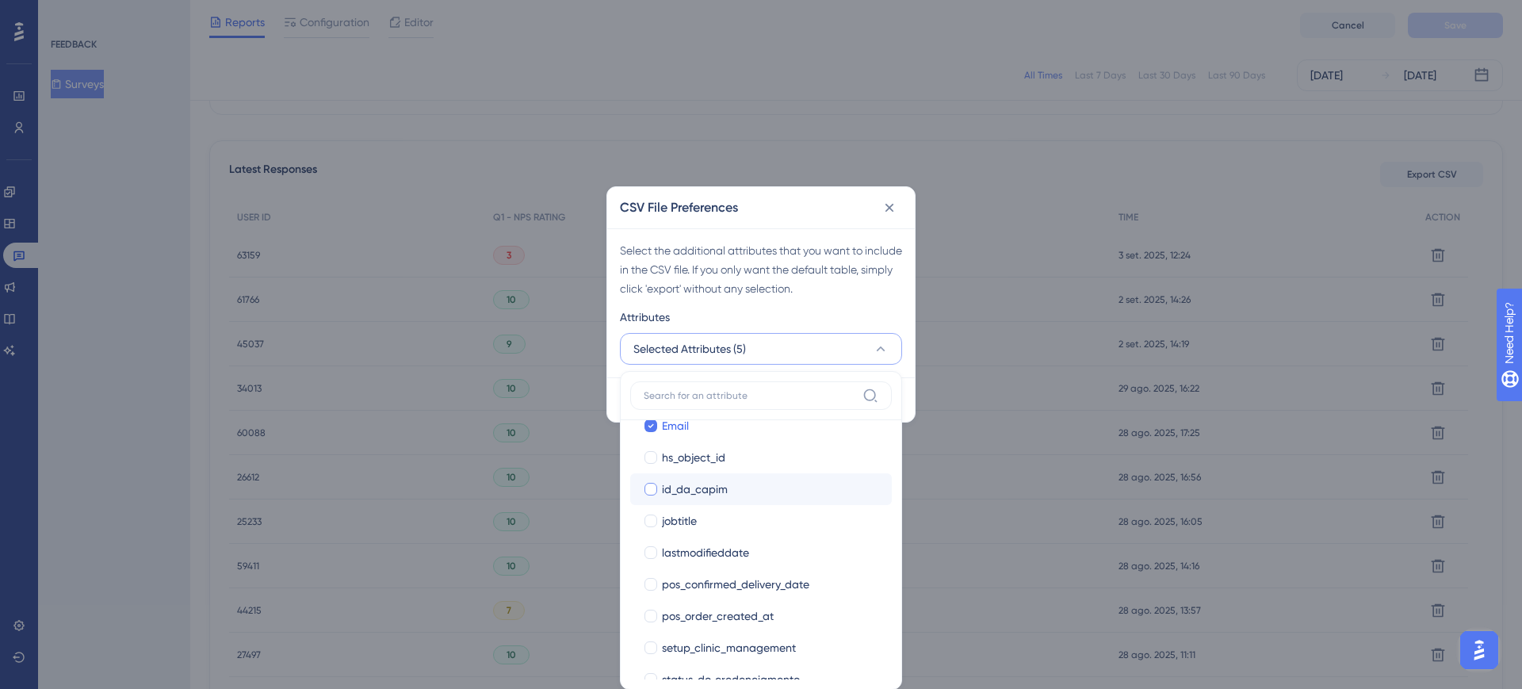
click at [694, 483] on span "id_da_capim" at bounding box center [695, 488] width 66 height 19
checkbox input "true"
click at [693, 521] on span "jobtitle" at bounding box center [679, 520] width 35 height 19
checkbox input "true"
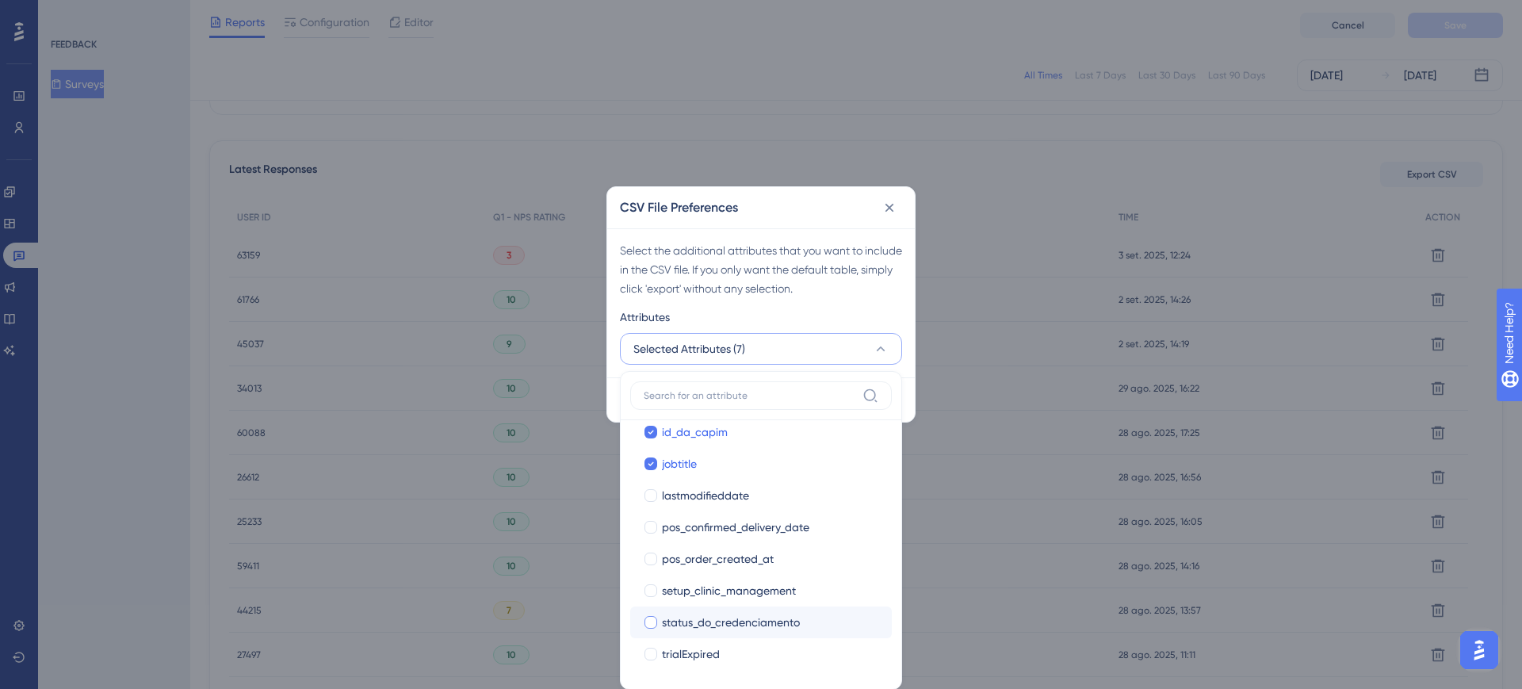
click at [755, 611] on span "status_do_credenciamento" at bounding box center [731, 622] width 138 height 19
checkbox input "true"
click at [759, 586] on span "setup_clinic_management" at bounding box center [729, 590] width 134 height 19
checkbox input "true"
click at [811, 315] on div "Attributes" at bounding box center [761, 319] width 282 height 25
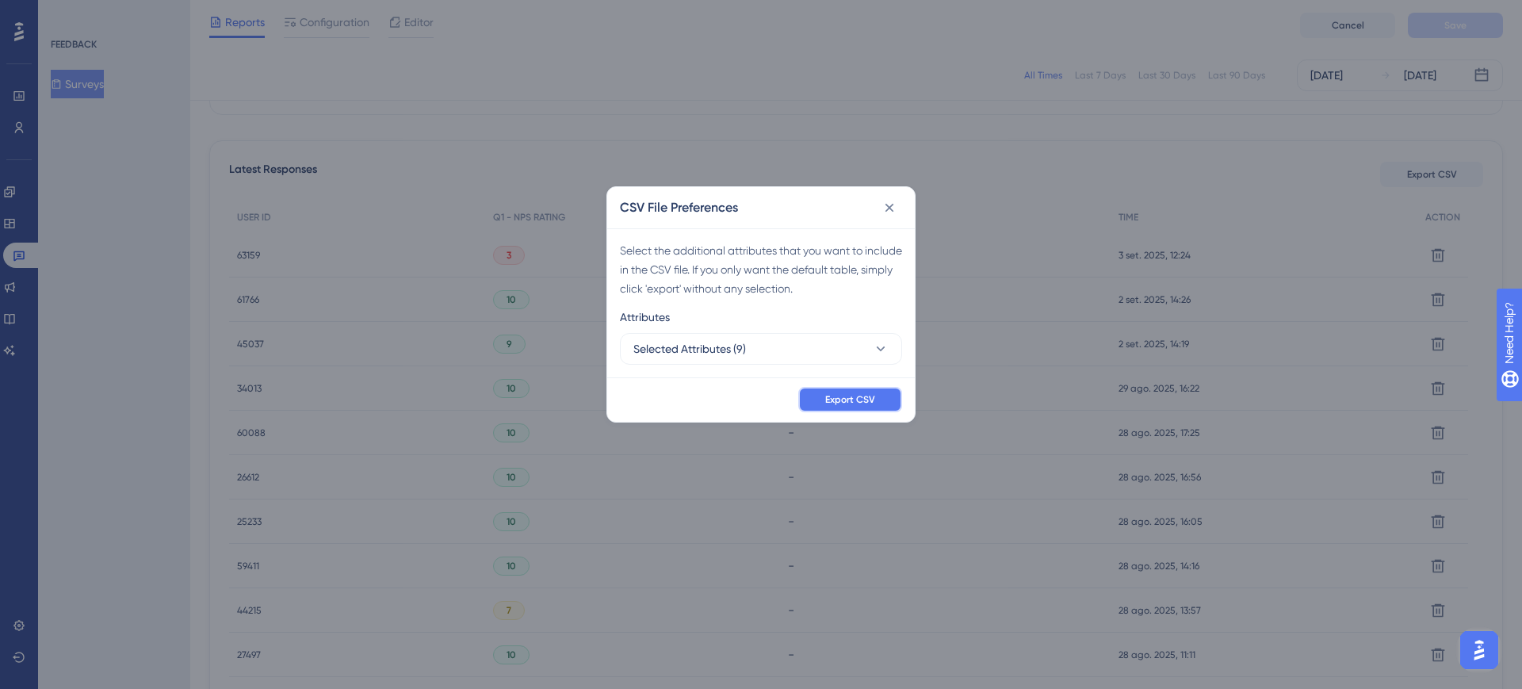
click at [857, 402] on span "Export CSV" at bounding box center [850, 399] width 50 height 13
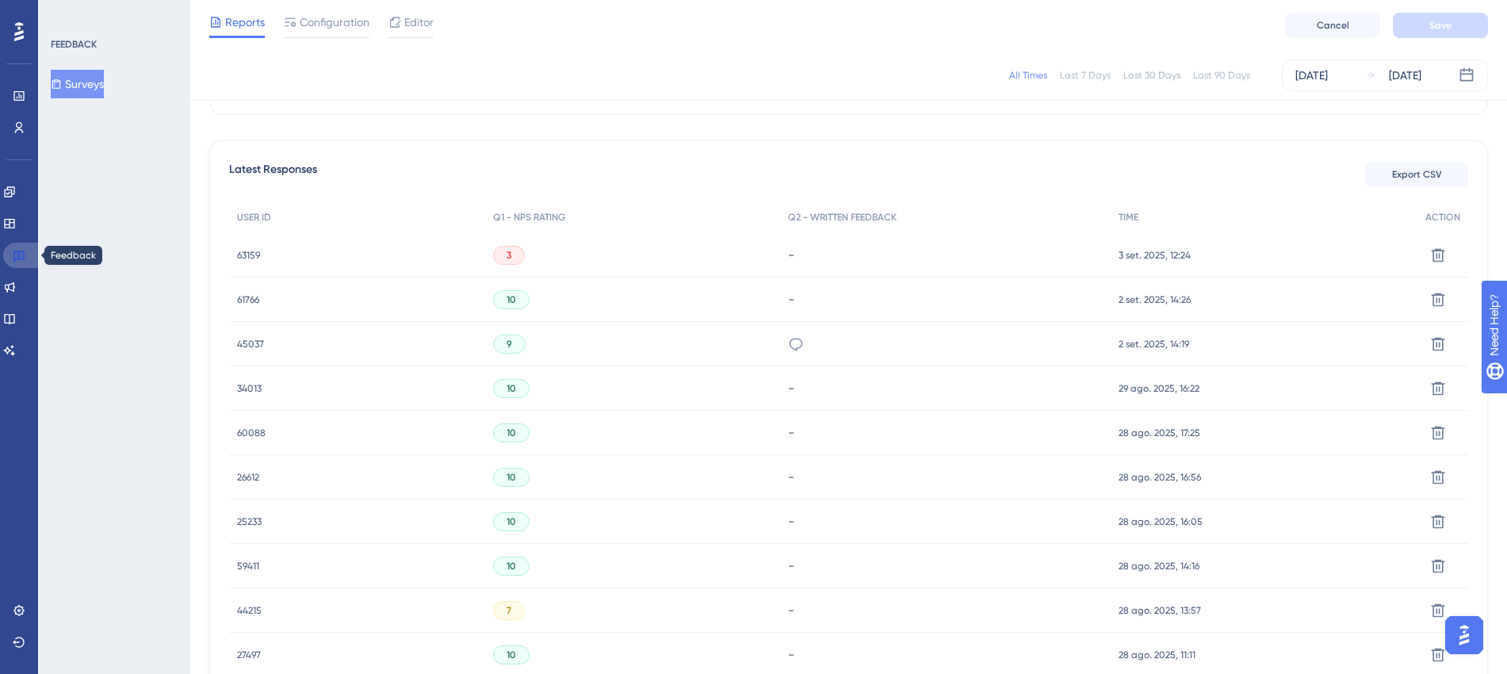
click at [12, 254] on link at bounding box center [22, 255] width 38 height 25
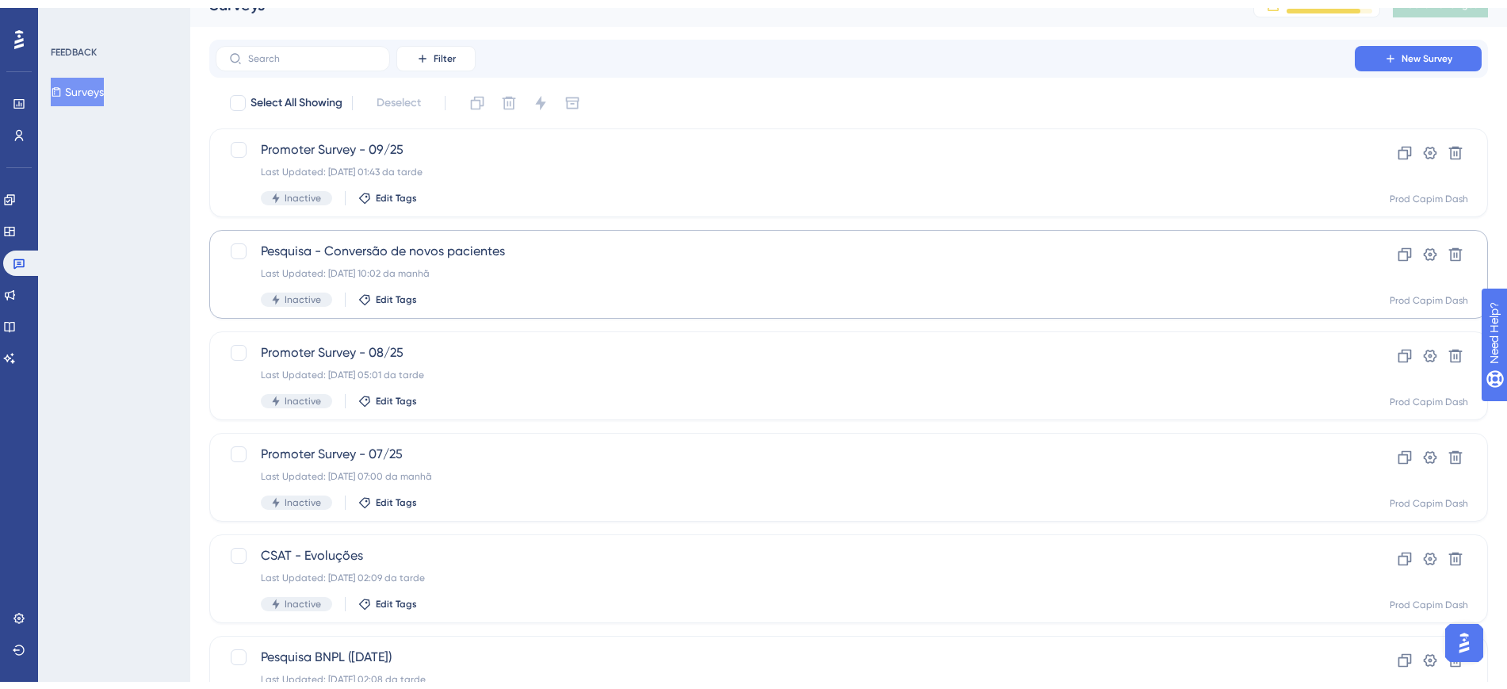
scroll to position [99, 0]
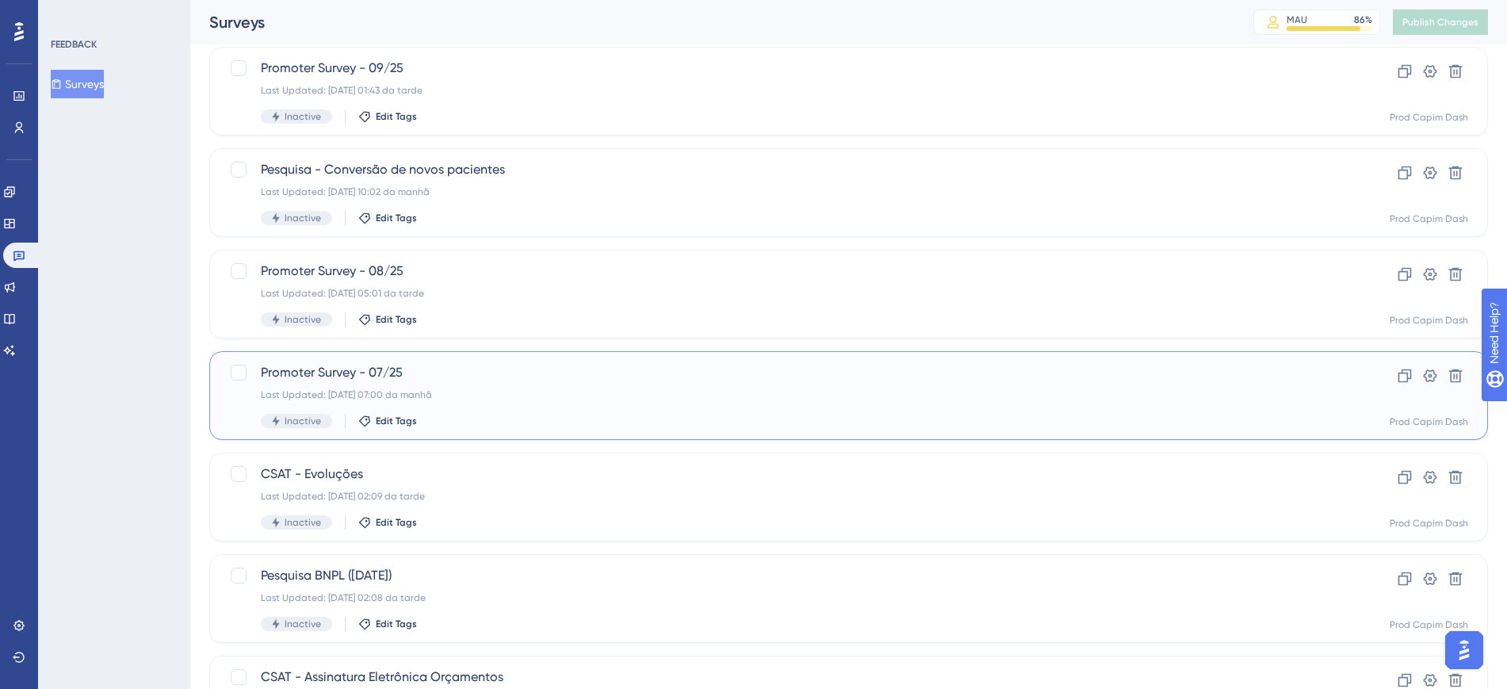
click at [517, 392] on div "Last Updated: [DATE] 07:00 da manhã" at bounding box center [785, 394] width 1048 height 13
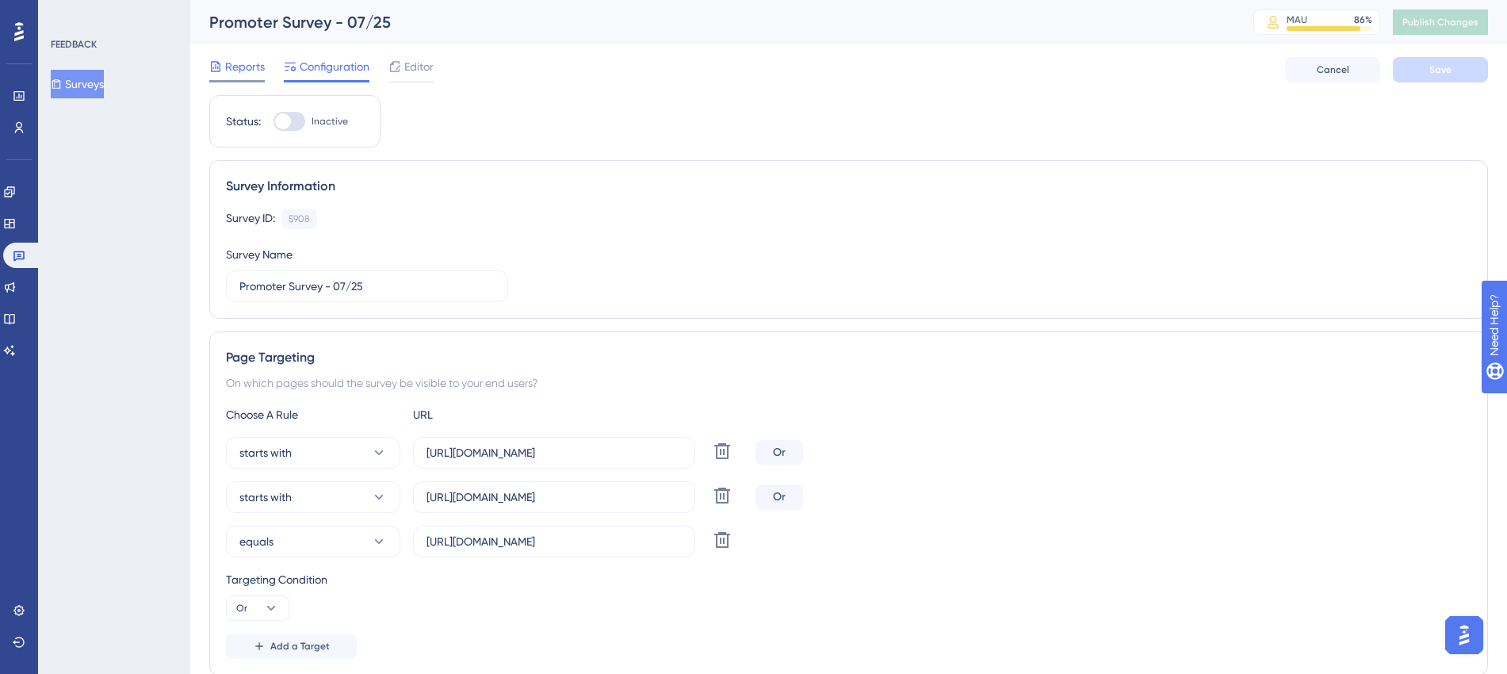
click at [251, 62] on span "Reports" at bounding box center [245, 66] width 40 height 19
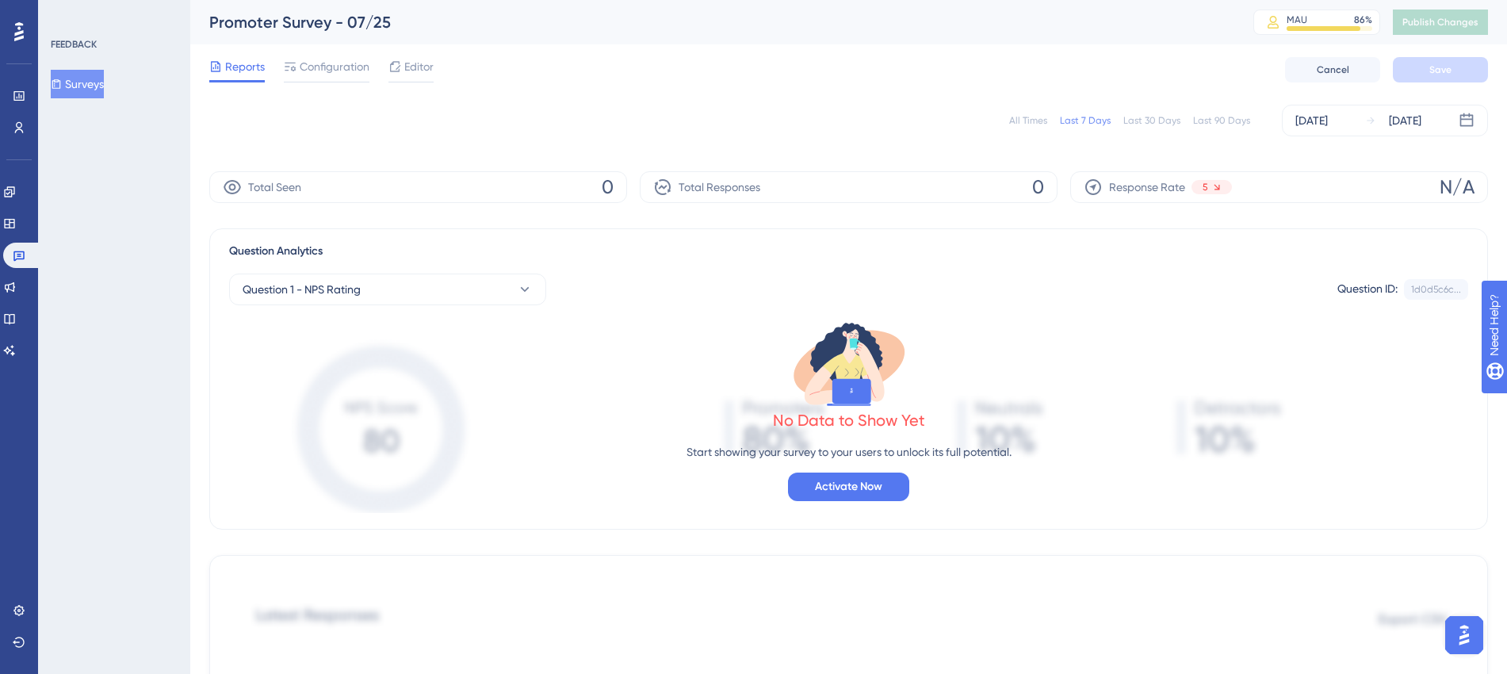
click at [1023, 120] on div "All Times" at bounding box center [1028, 120] width 38 height 13
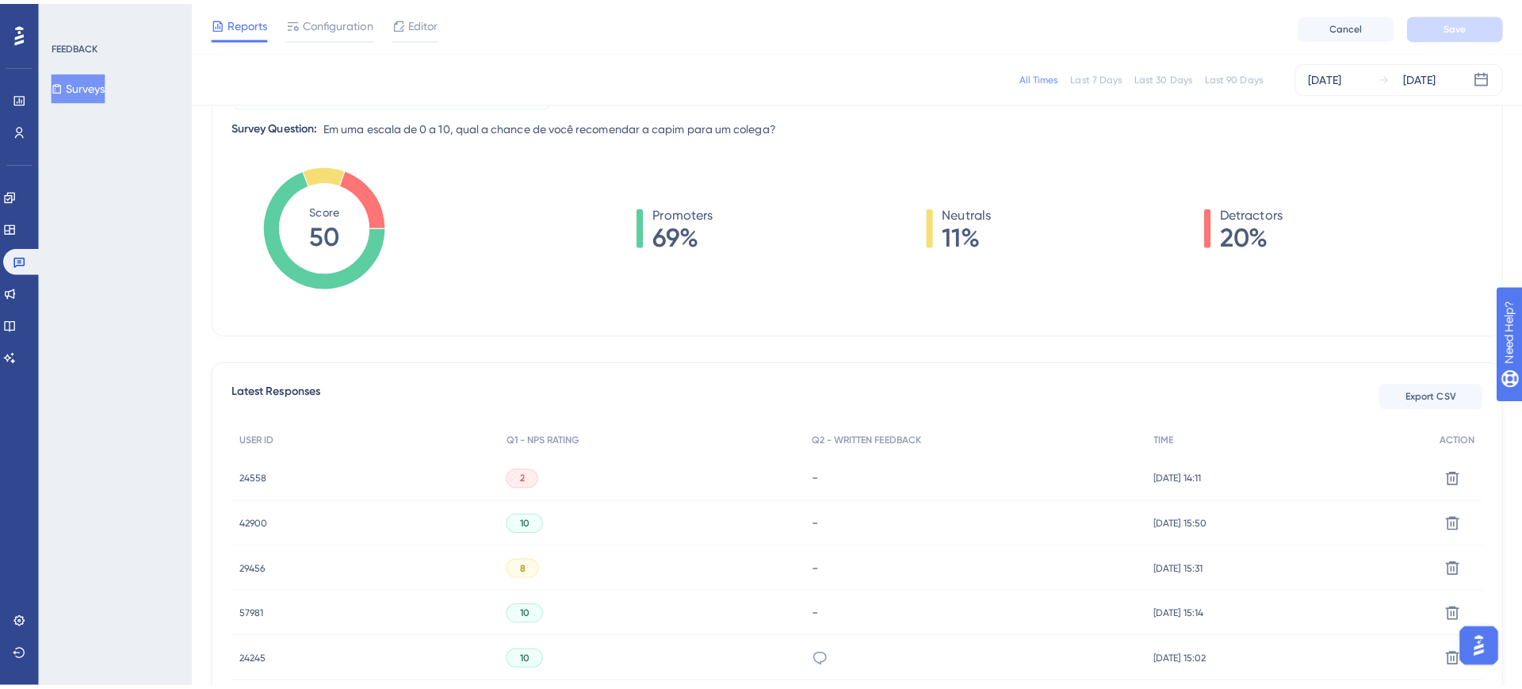
scroll to position [198, 0]
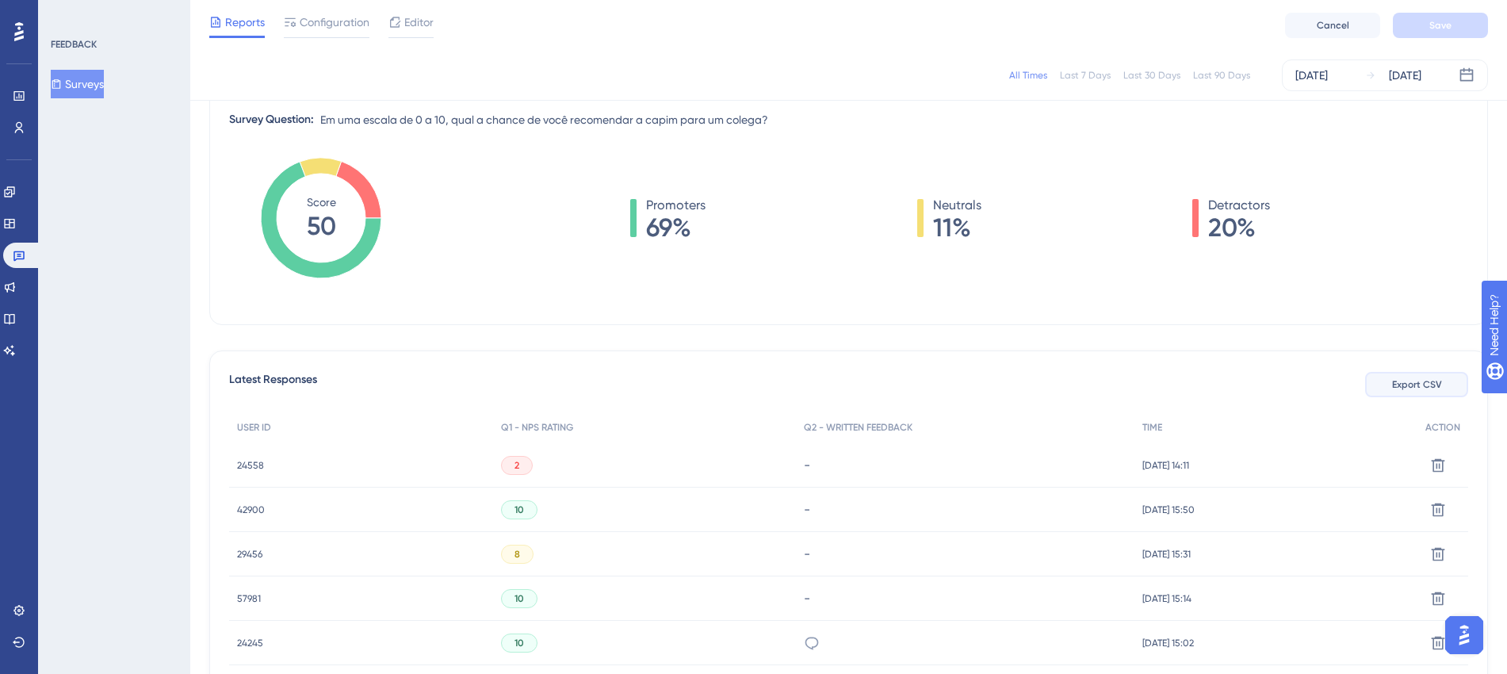
click at [1352, 386] on span "Export CSV" at bounding box center [1417, 384] width 50 height 13
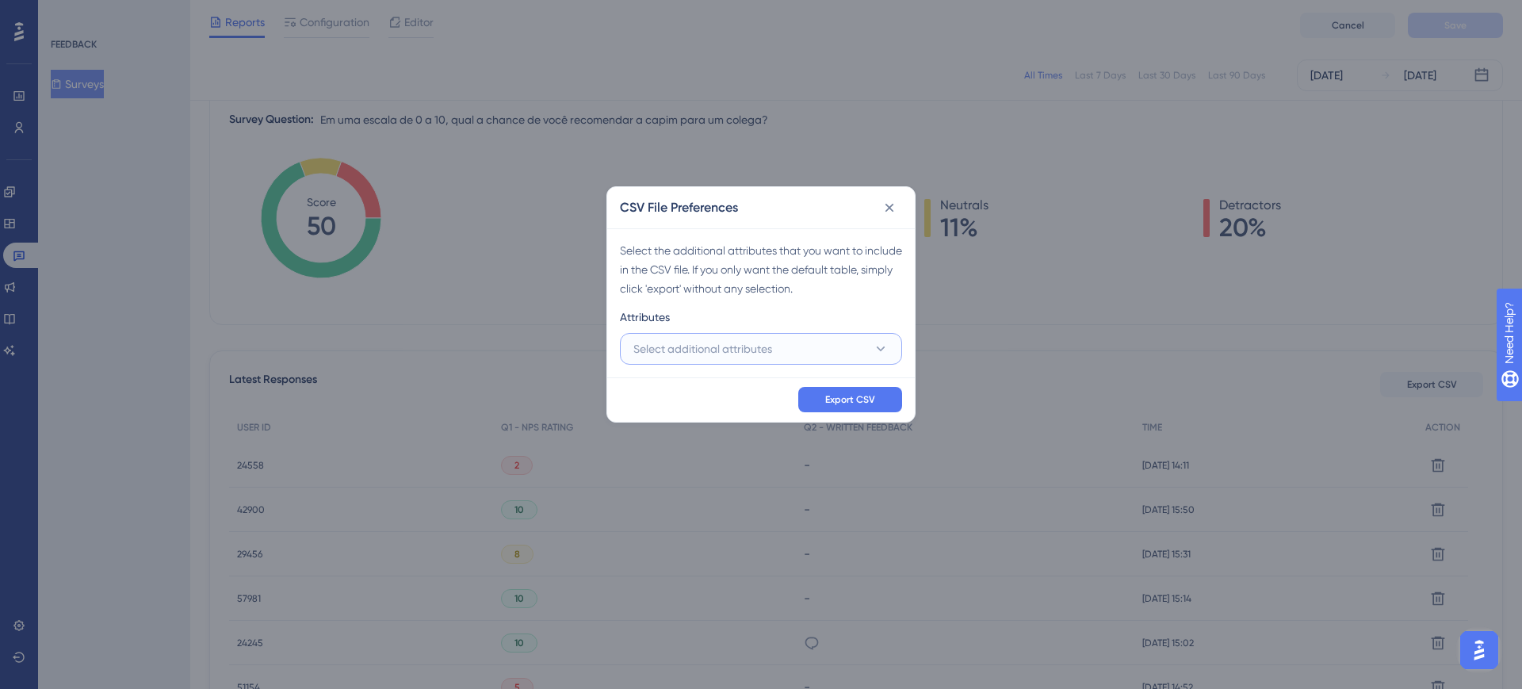
click at [765, 340] on span "Select additional attributes" at bounding box center [702, 348] width 139 height 19
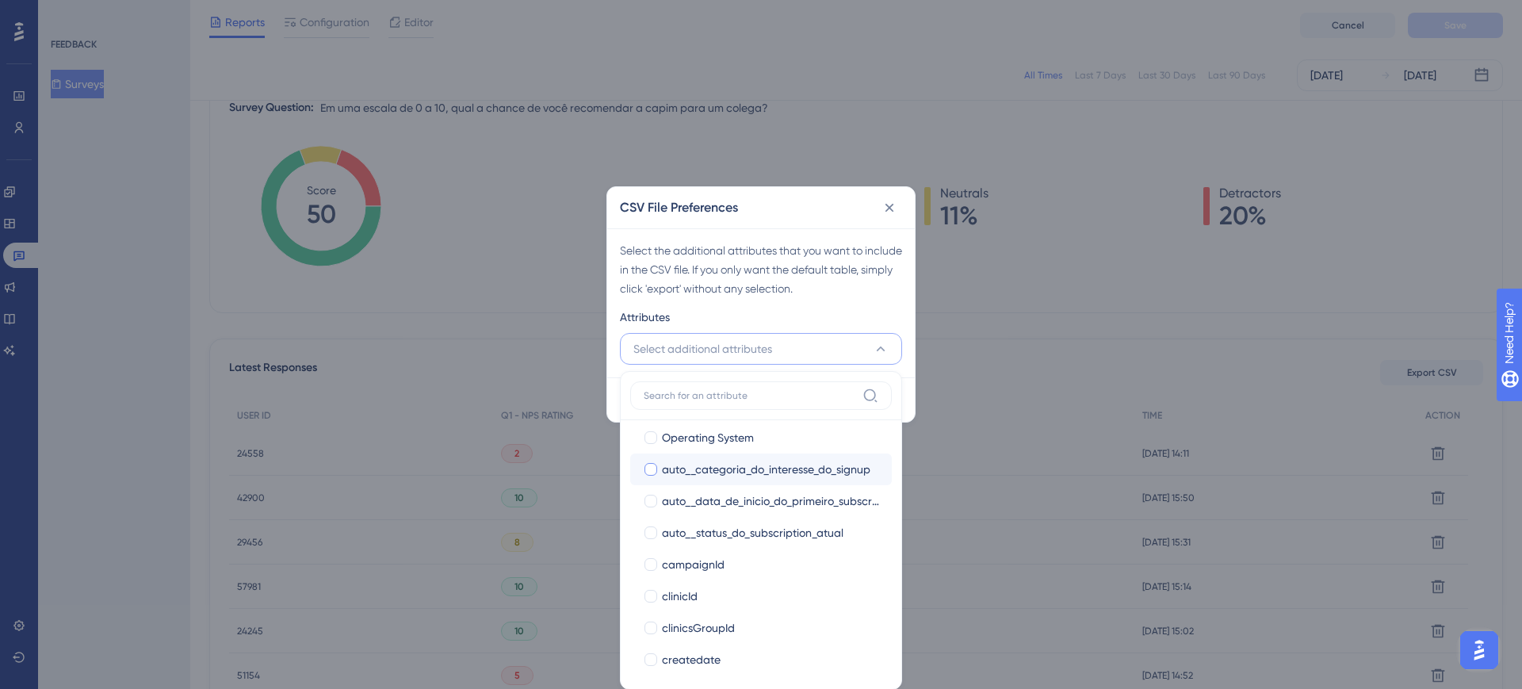
click at [723, 468] on span "auto__categoria_do_interesse_do_signup" at bounding box center [766, 469] width 208 height 19
checkbox input "true"
click at [720, 533] on span "auto__status_do_subscription_atual" at bounding box center [752, 532] width 181 height 19
checkbox input "true"
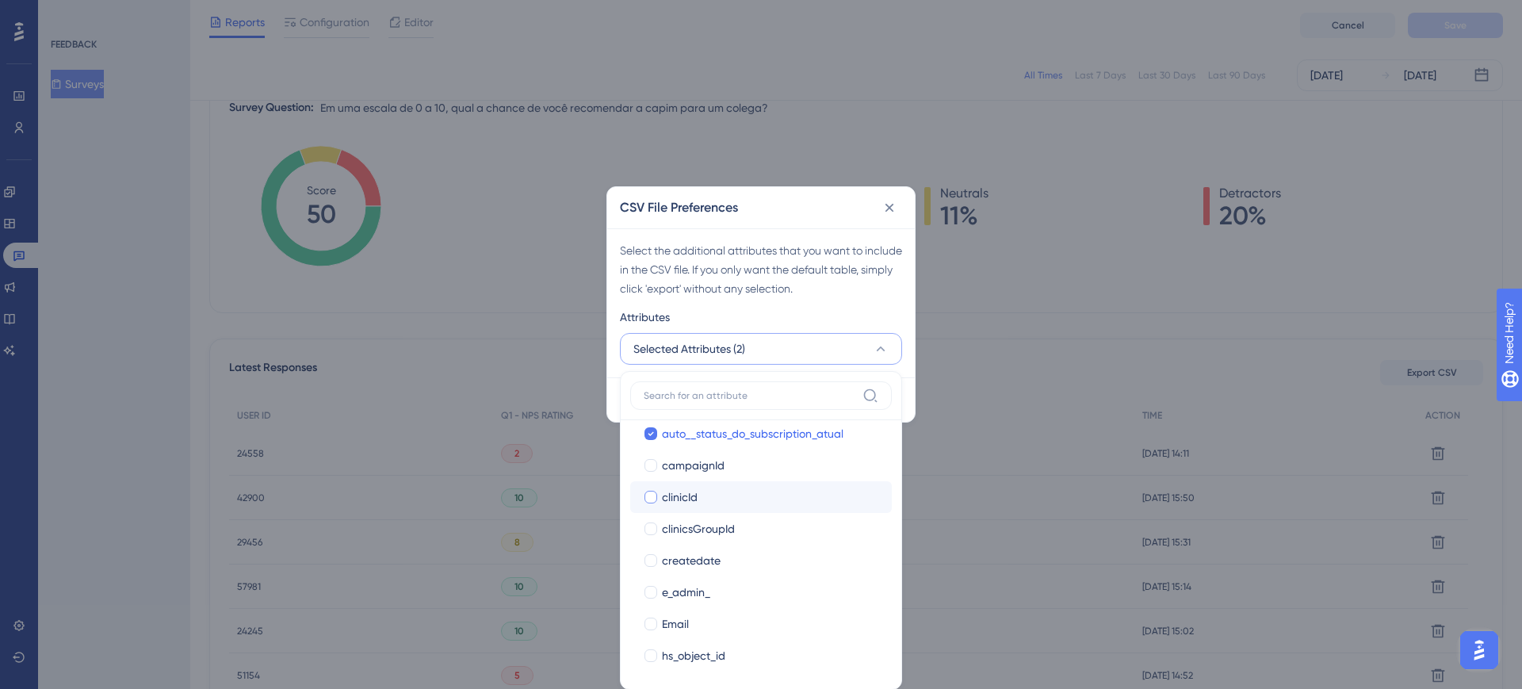
click at [706, 505] on div "clinicId" at bounding box center [770, 496] width 217 height 19
checkbox input "true"
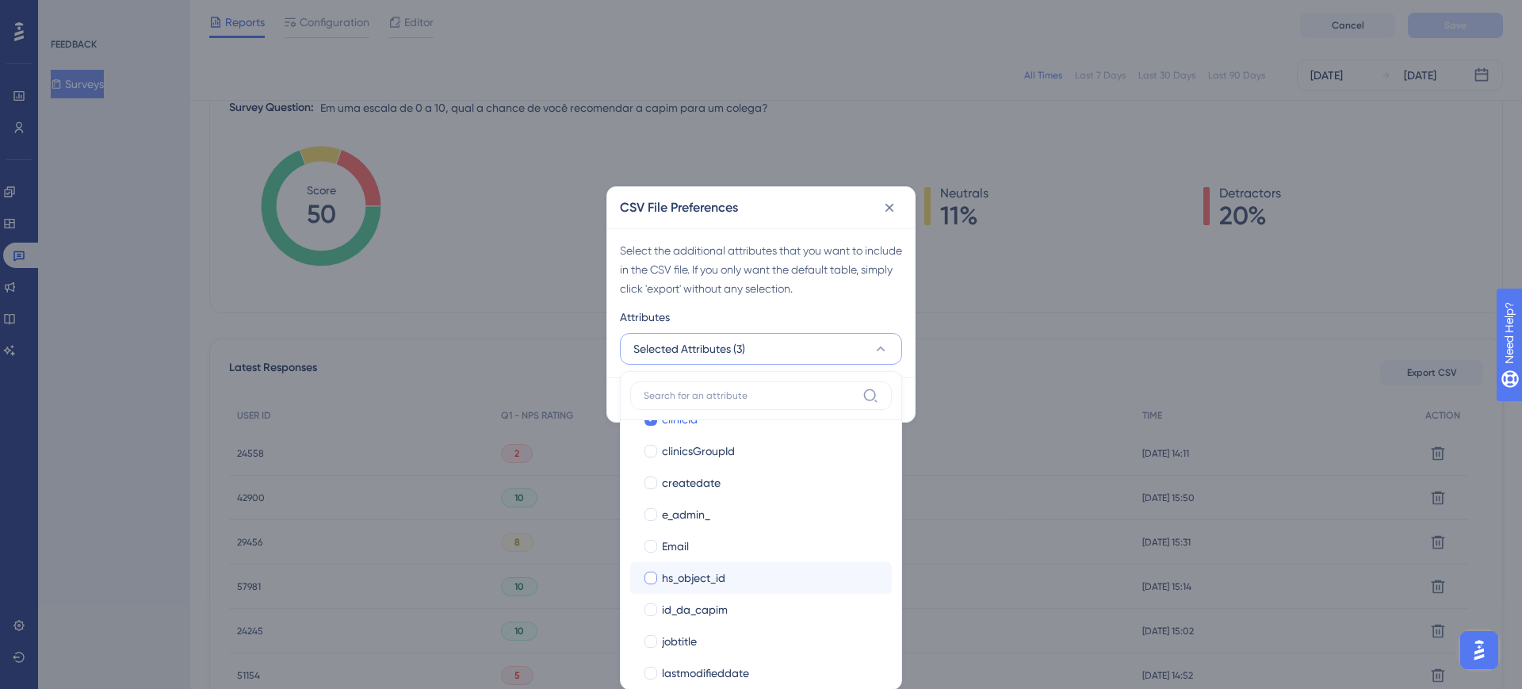
scroll to position [396, 0]
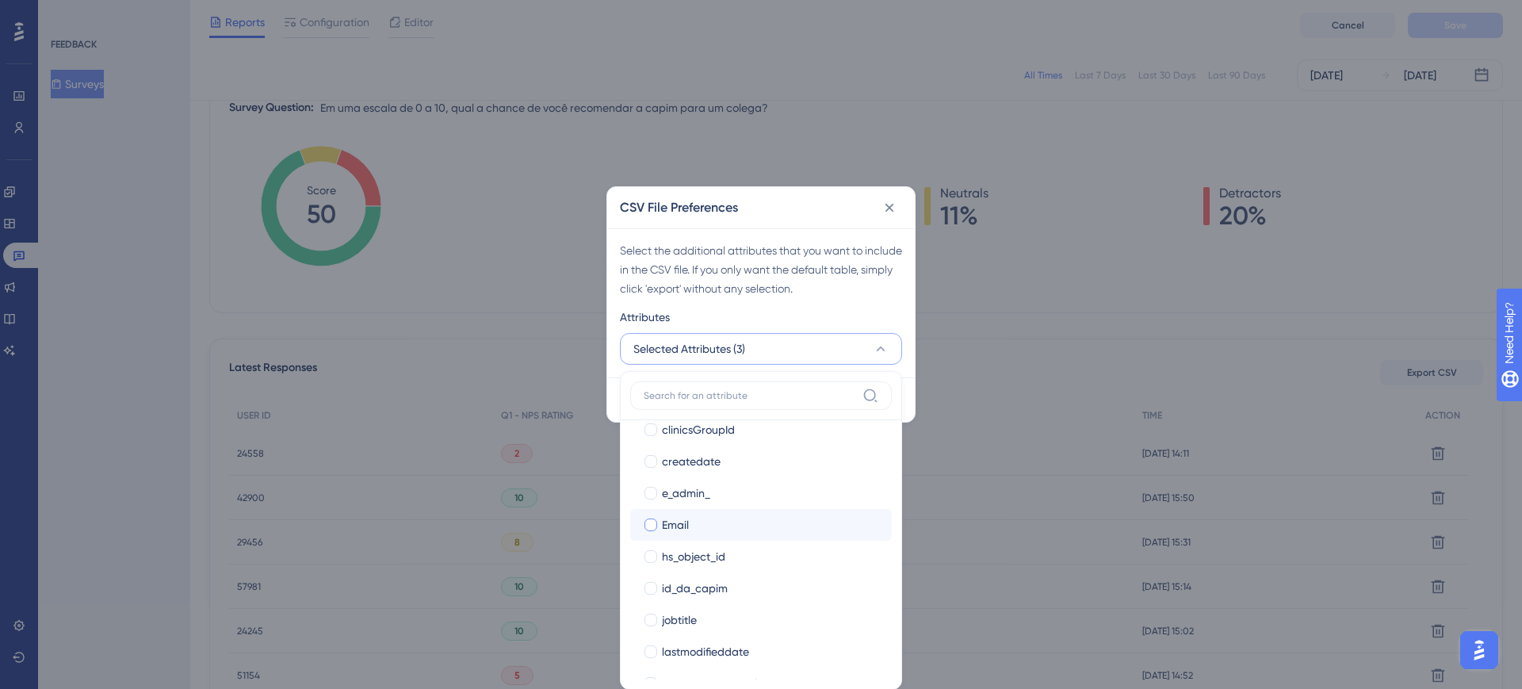
click at [688, 522] on span "Email" at bounding box center [675, 524] width 27 height 19
checkbox input "true"
click at [738, 524] on div "jobtitle" at bounding box center [770, 520] width 217 height 19
checkbox input "true"
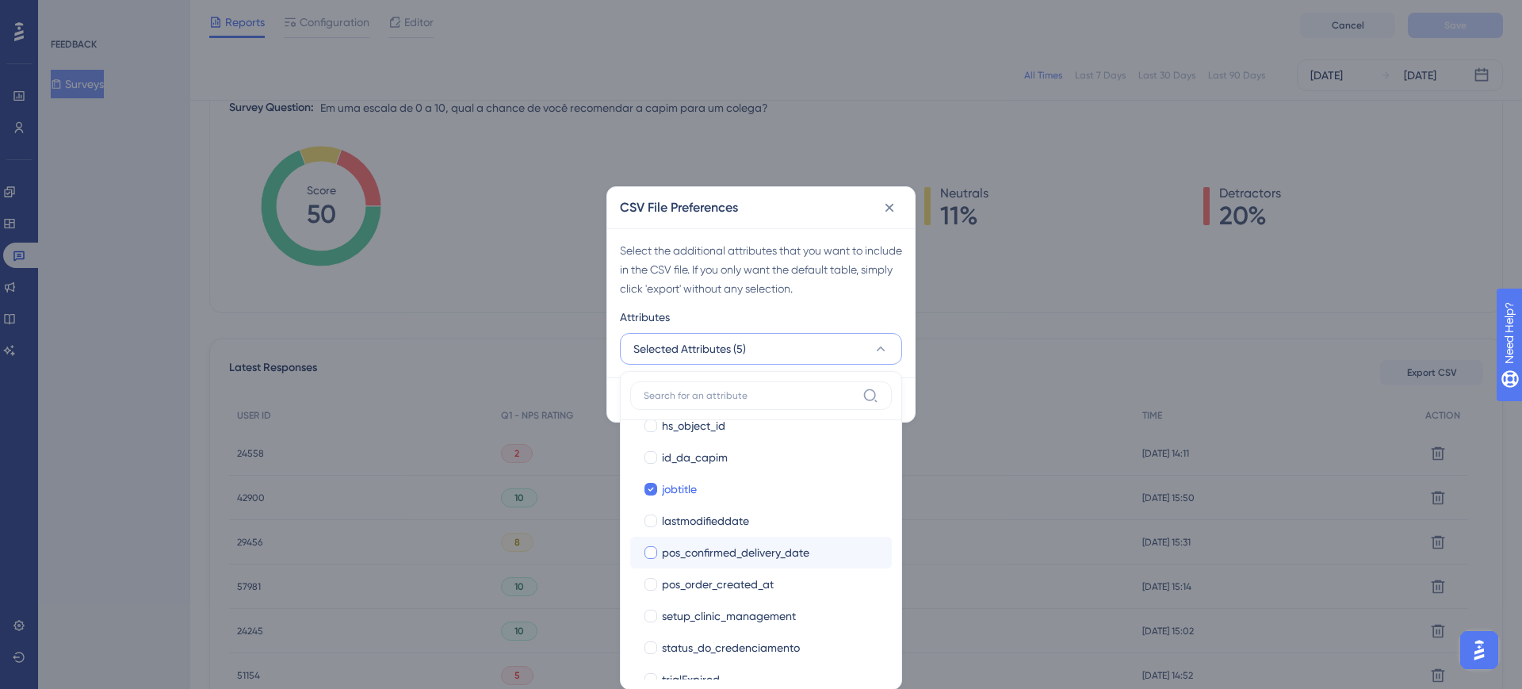
scroll to position [552, 0]
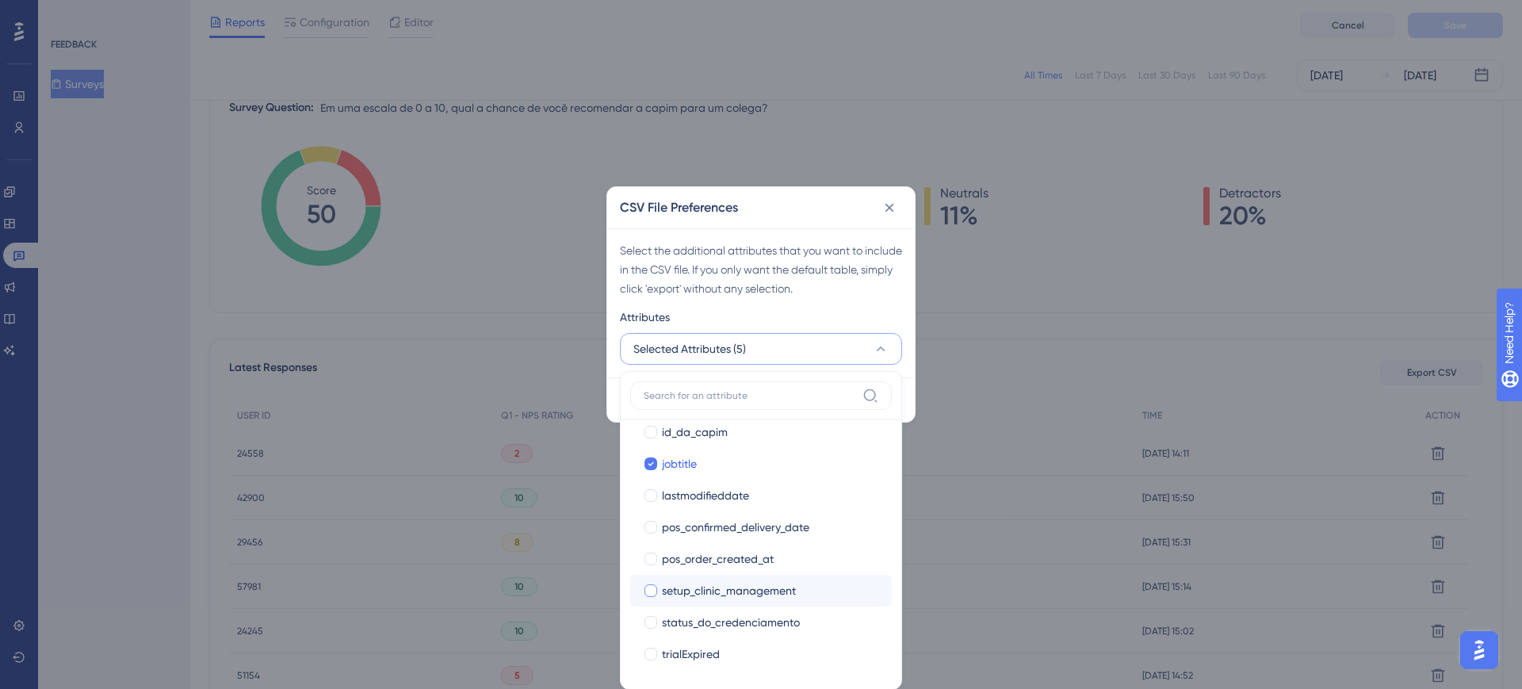
click at [735, 594] on span "setup_clinic_management" at bounding box center [729, 590] width 134 height 19
checkbox input "true"
click at [735, 611] on span "status_do_credenciamento" at bounding box center [731, 622] width 138 height 19
checkbox input "true"
click at [812, 303] on div "Select the additional attributes that you want to include in the CSV file. If y…" at bounding box center [760, 302] width 307 height 149
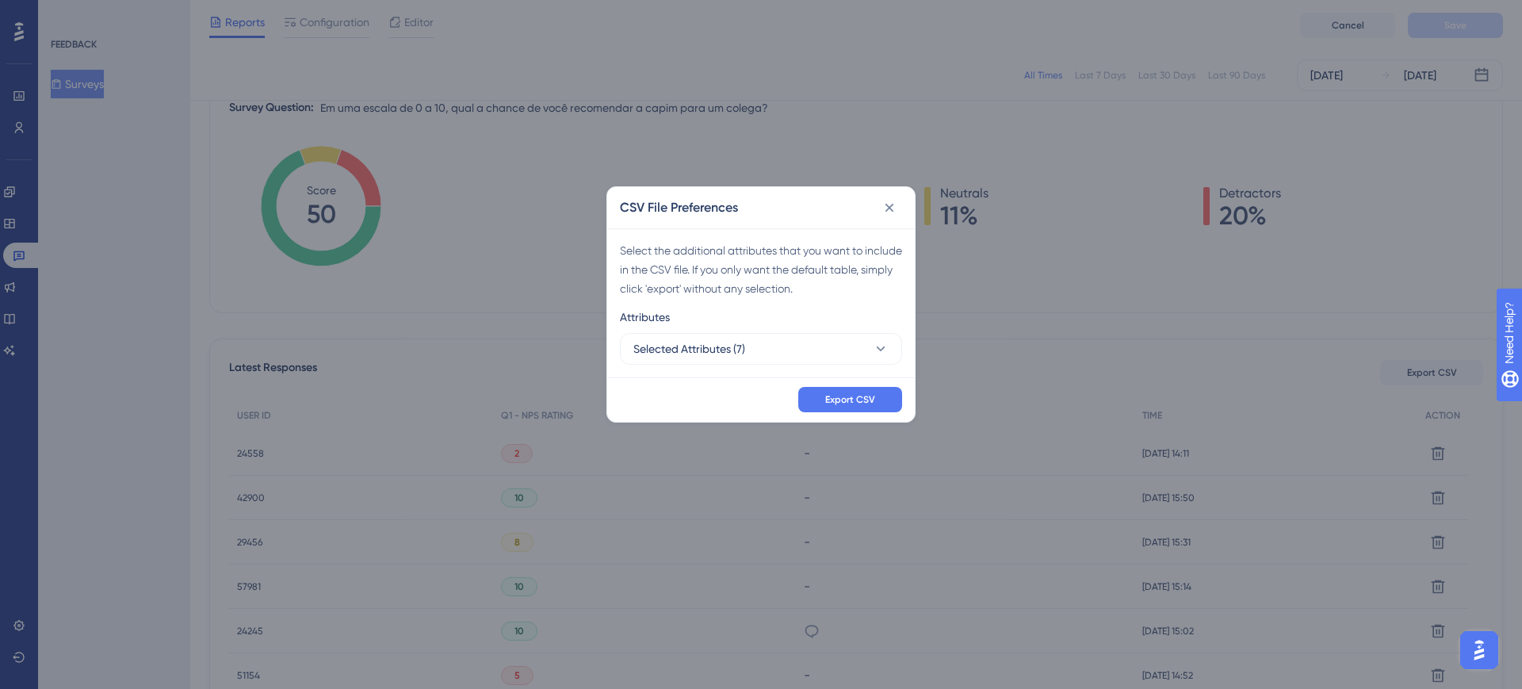
click at [769, 371] on div "Select the additional attributes that you want to include in the CSV file. If y…" at bounding box center [760, 302] width 307 height 149
click at [761, 348] on button "Selected Attributes (7)" at bounding box center [761, 349] width 282 height 32
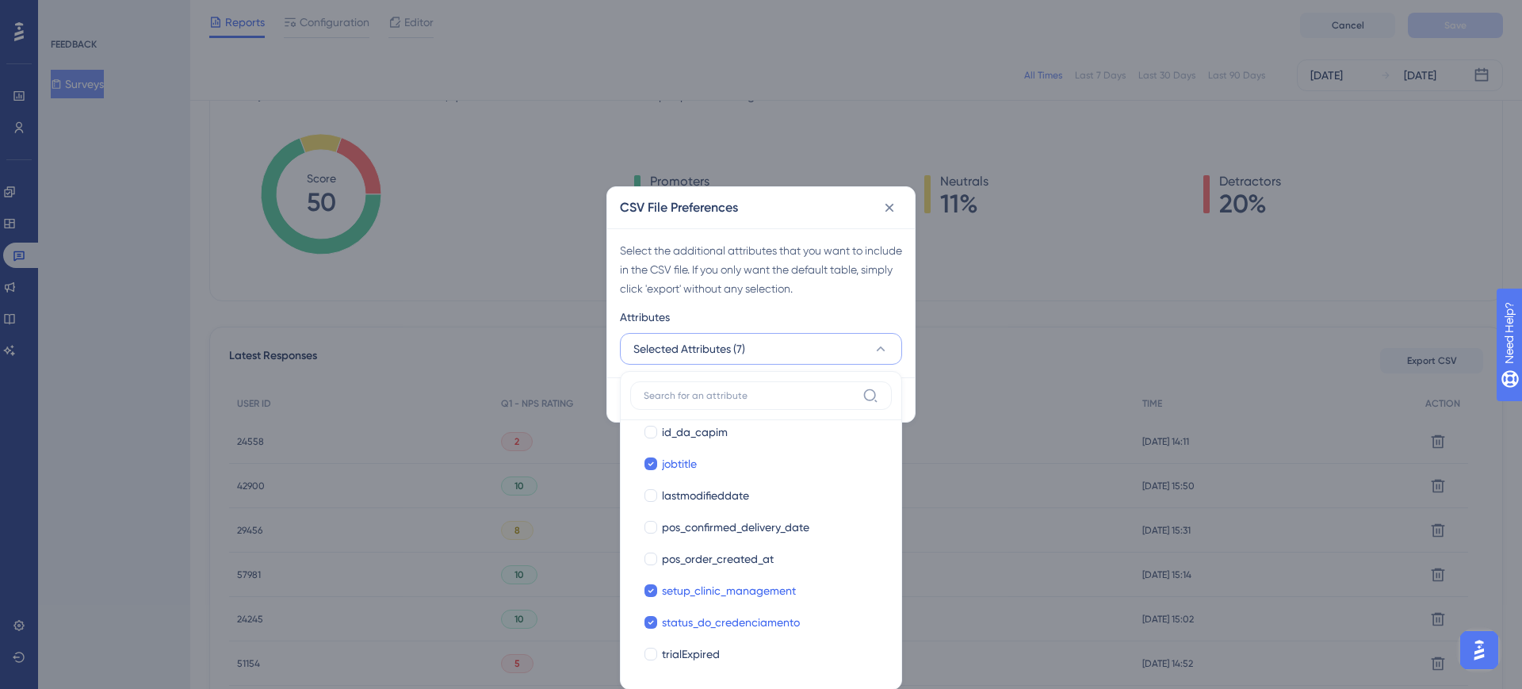
click at [964, 462] on div "CSV File Preferences Select the additional attributes that you want to include …" at bounding box center [761, 344] width 1522 height 689
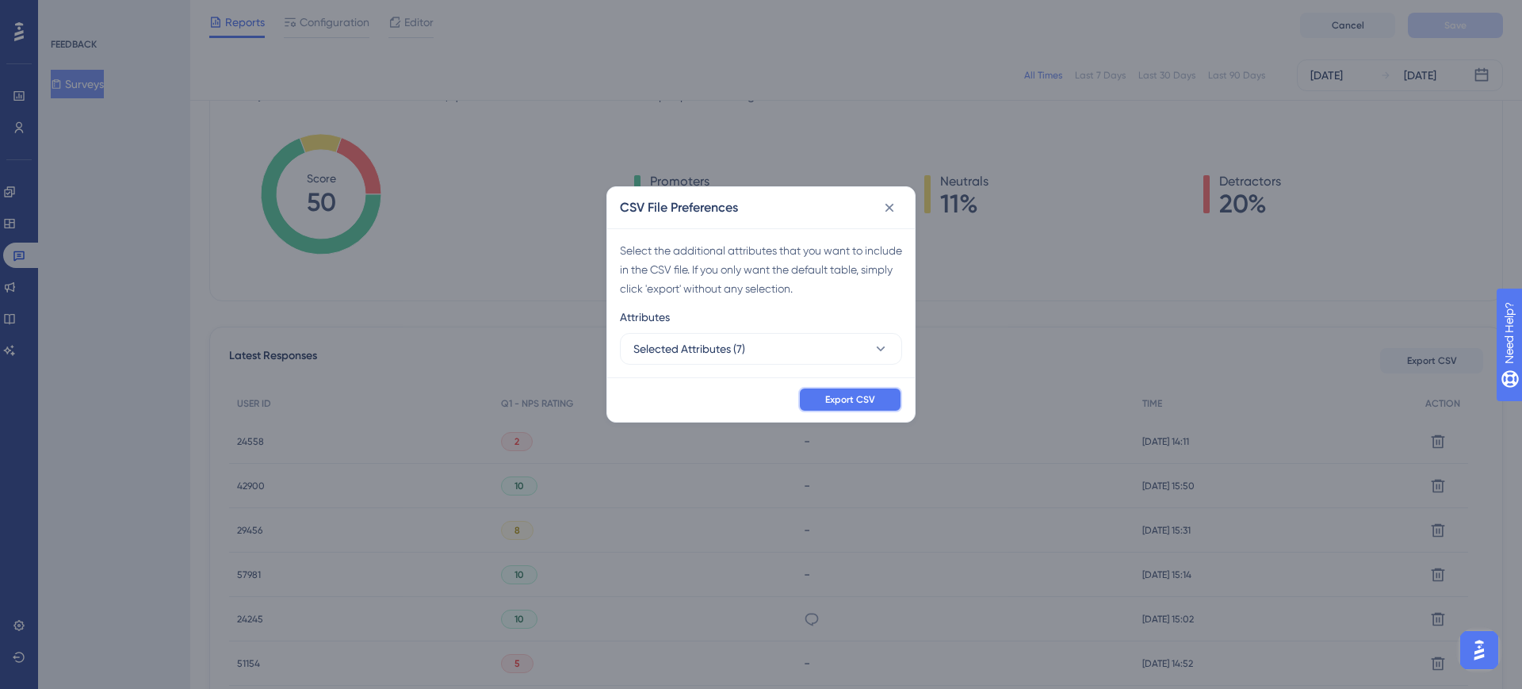
click at [888, 404] on button "Export CSV" at bounding box center [850, 399] width 104 height 25
